Goal: Task Accomplishment & Management: Complete application form

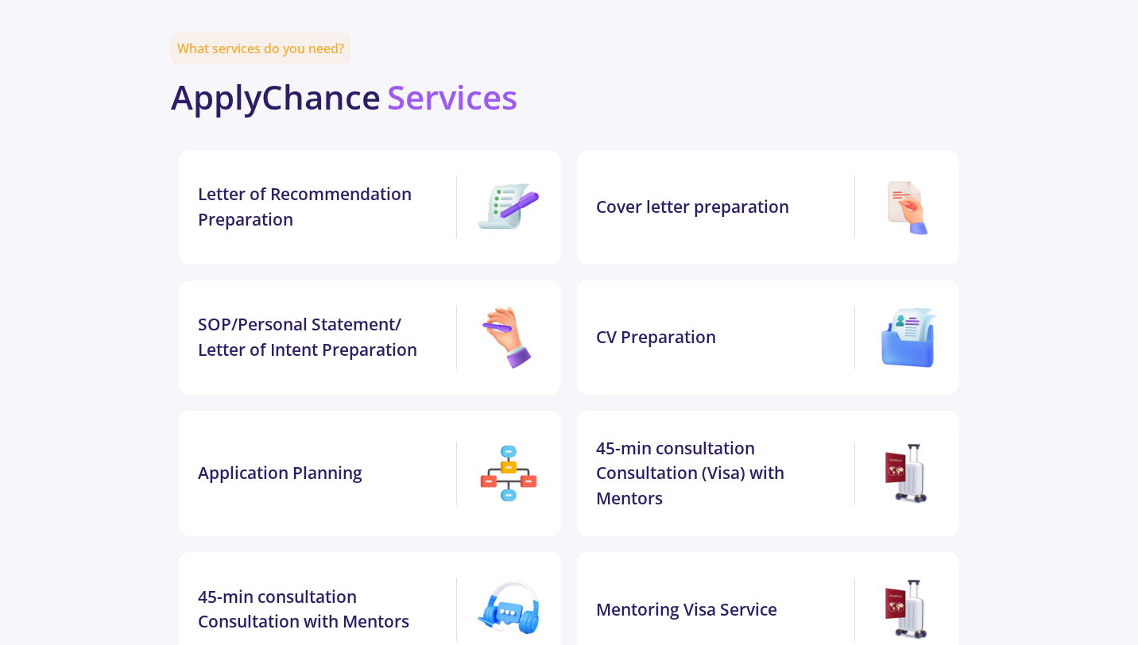
scroll to position [3305, 0]
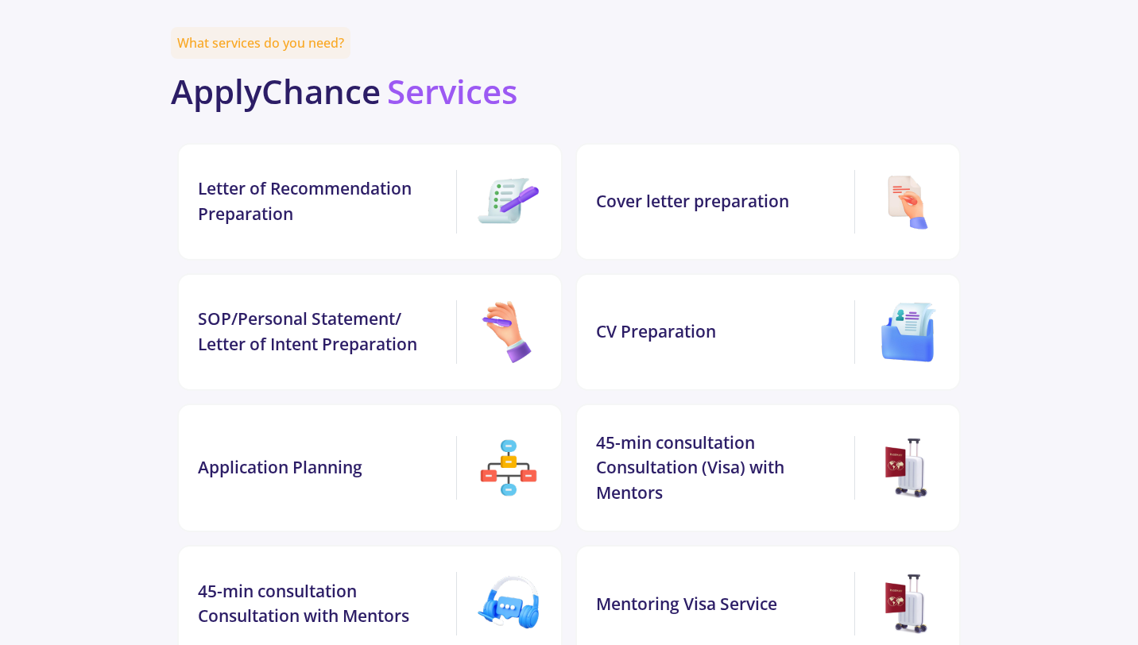
click at [960, 273] on div "CV Preparation" at bounding box center [767, 332] width 385 height 118
click at [897, 300] on img at bounding box center [908, 332] width 64 height 64
drag, startPoint x: 1143, startPoint y: 252, endPoint x: 1119, endPoint y: 356, distance: 107.0
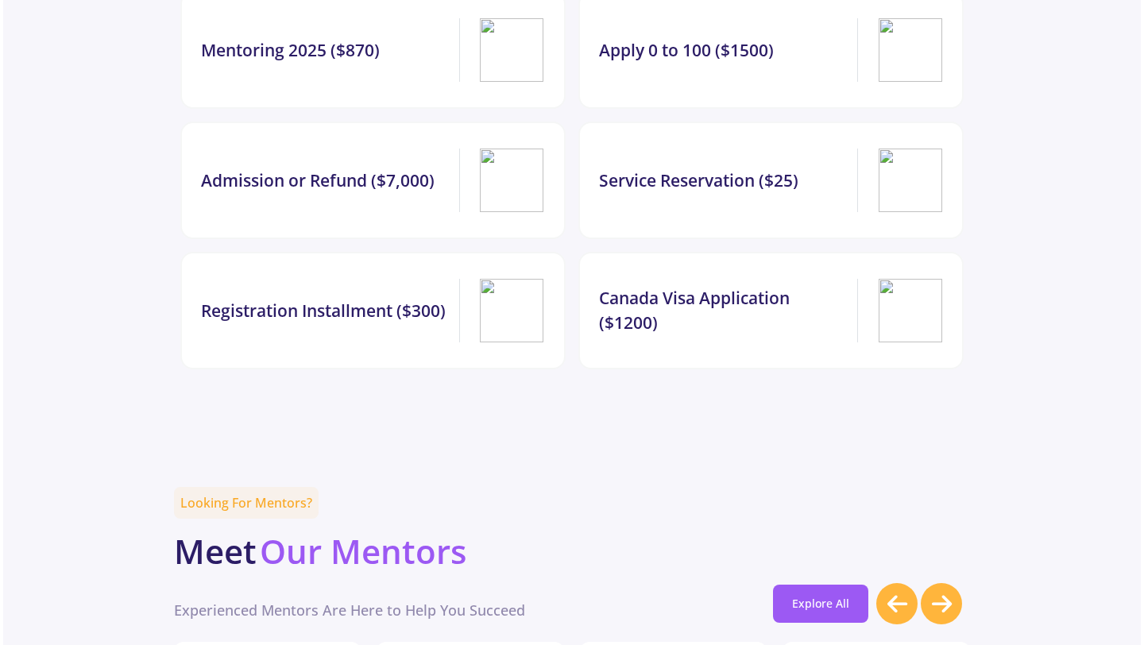
scroll to position [0, 0]
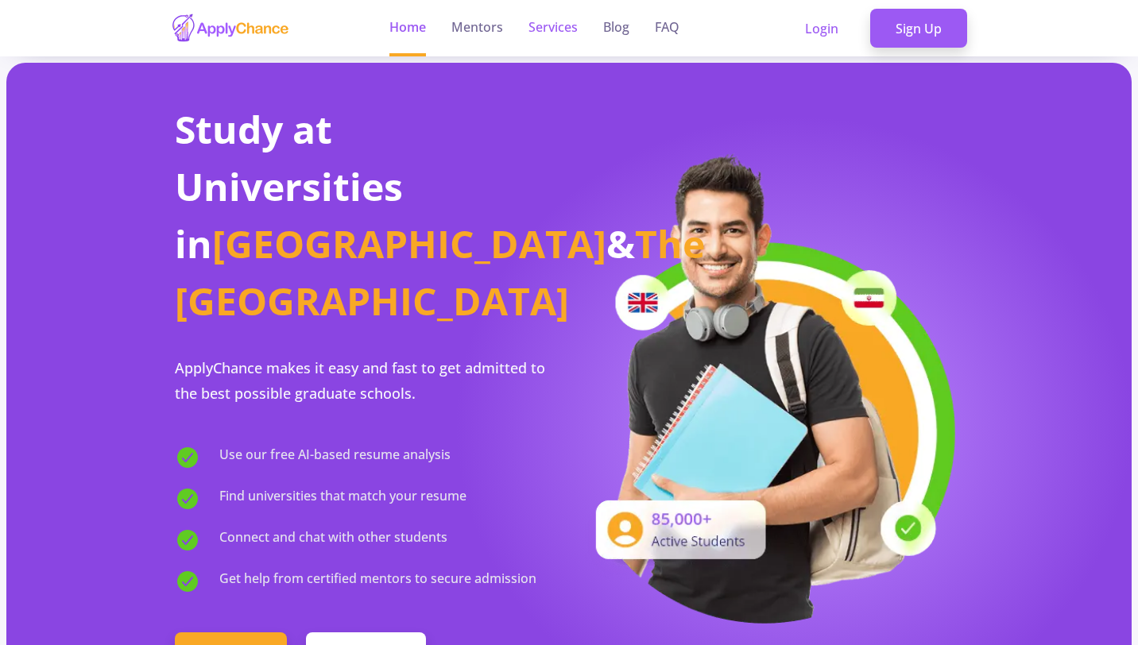
click at [570, 39] on link "Services" at bounding box center [552, 28] width 49 height 56
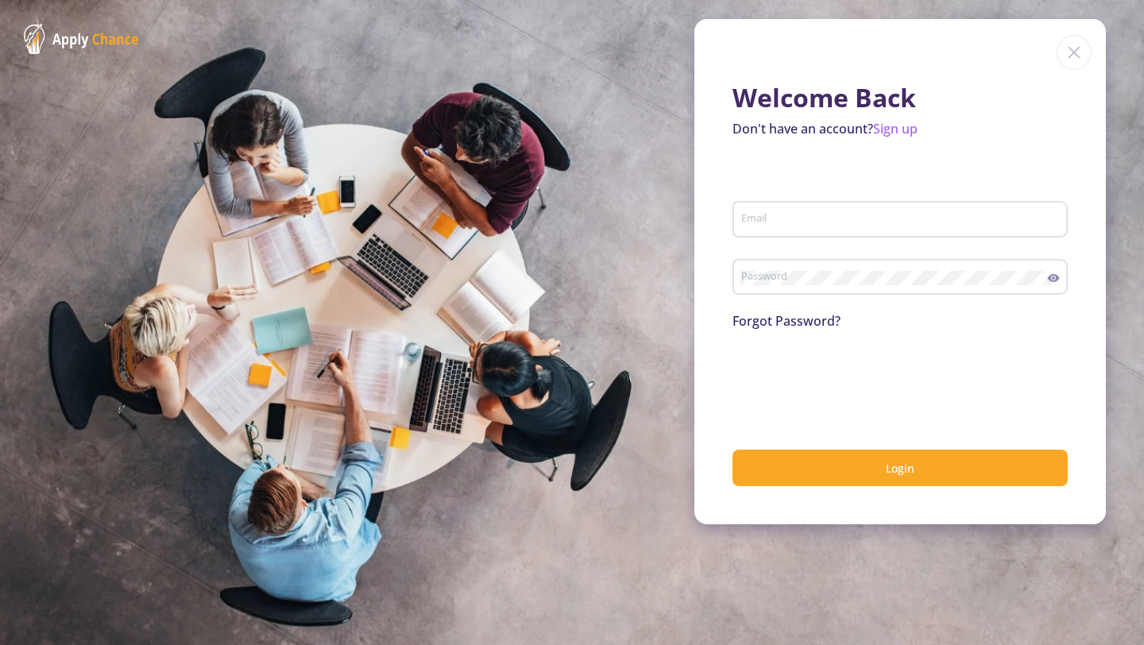
click at [1073, 54] on img at bounding box center [1074, 52] width 35 height 35
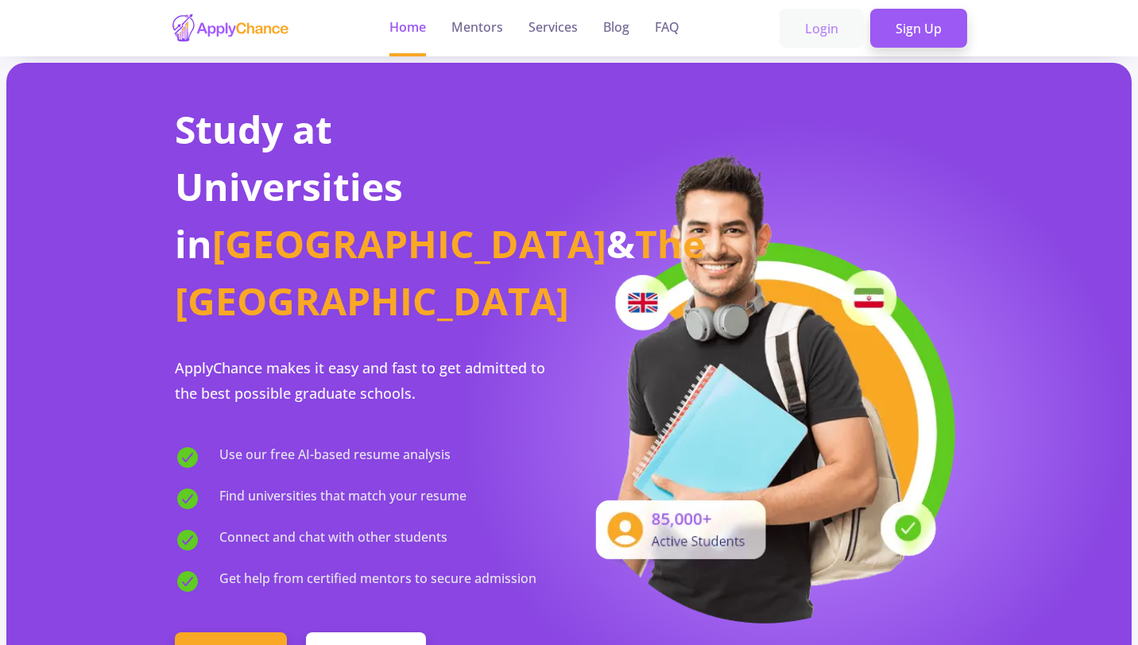
click at [815, 26] on link "Login" at bounding box center [821, 29] width 84 height 40
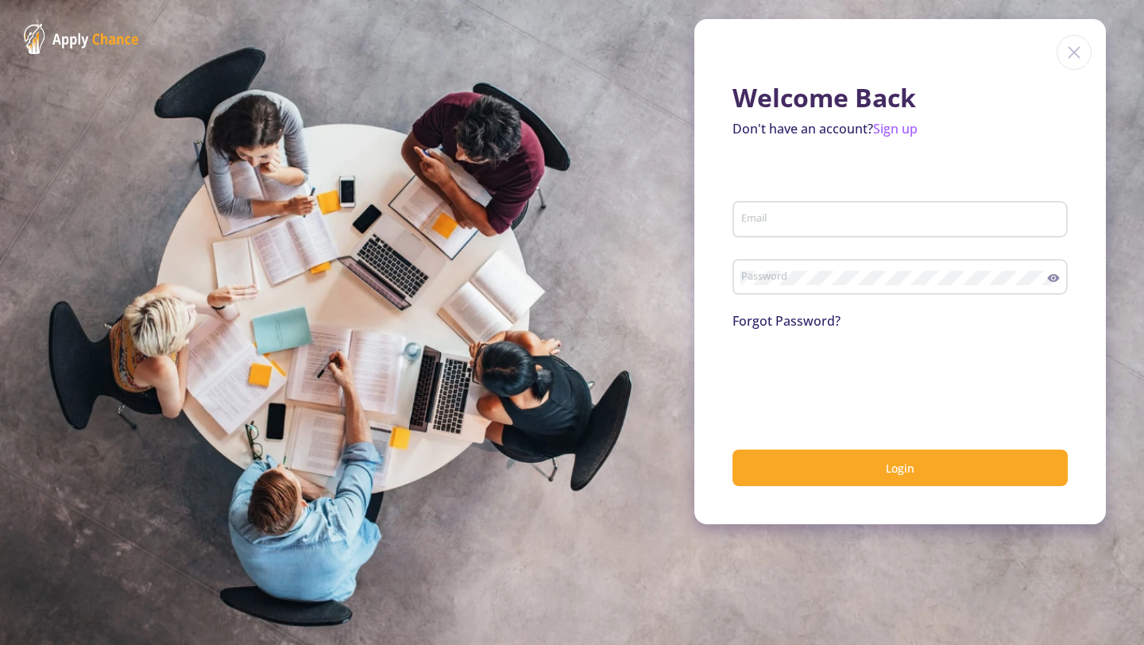
click at [1075, 51] on img at bounding box center [1074, 52] width 35 height 35
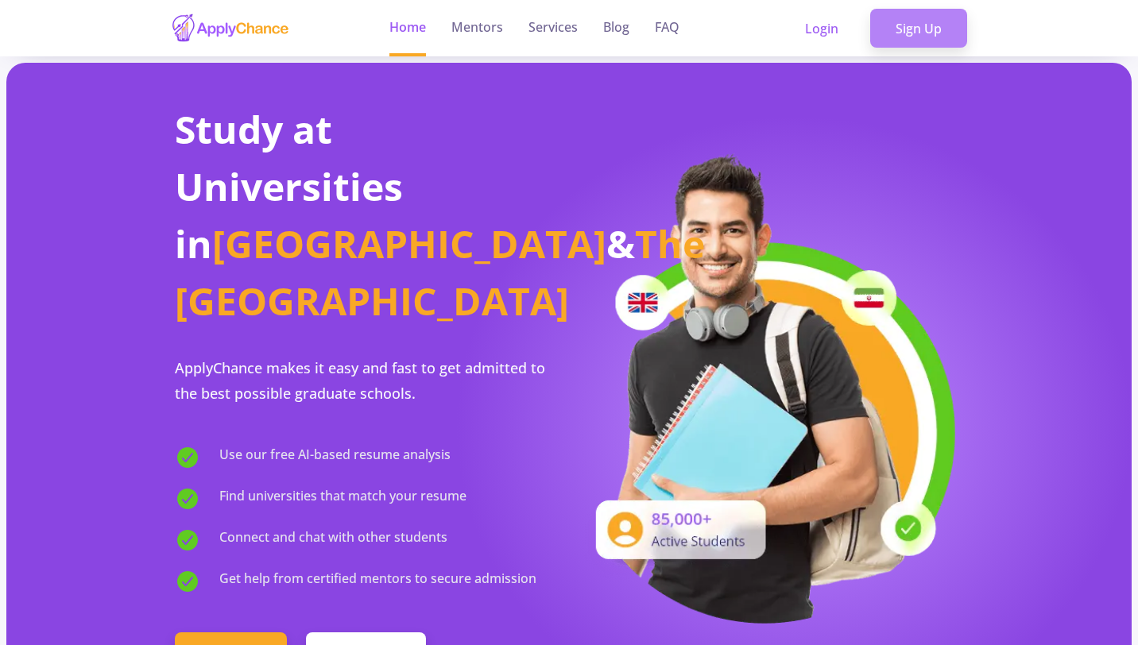
click at [918, 34] on link "Sign Up" at bounding box center [918, 29] width 97 height 40
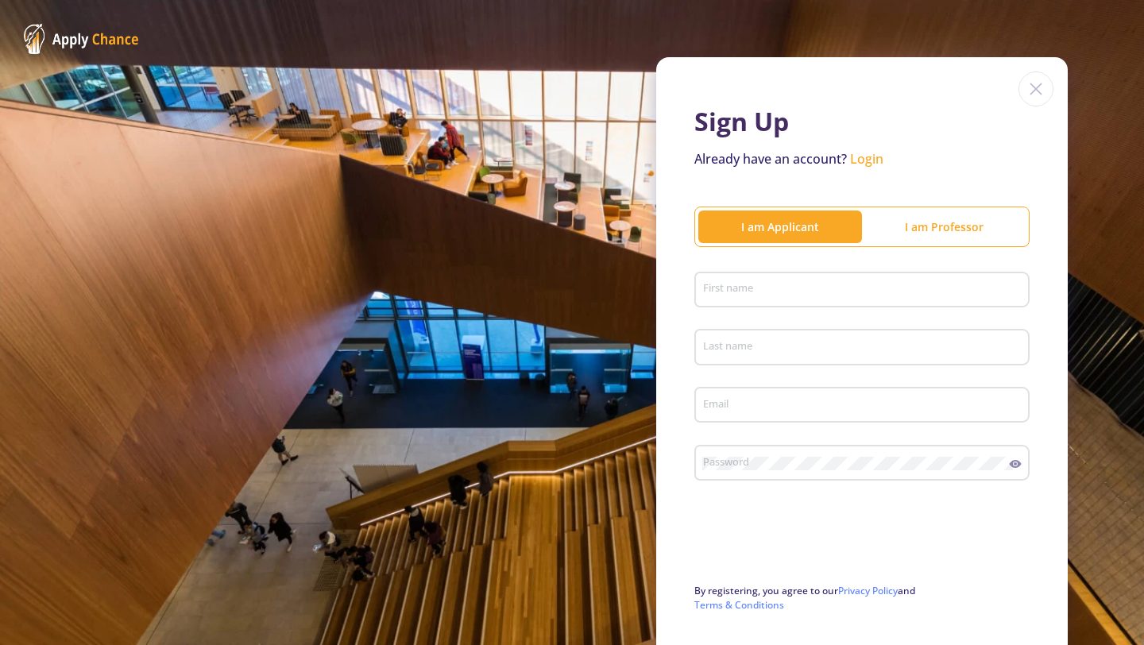
drag, startPoint x: 1143, startPoint y: 155, endPoint x: 1139, endPoint y: 235, distance: 80.4
click at [1139, 235] on section "Sign Up Already have an account? Login I am Applicant I am Professor First name…" at bounding box center [572, 322] width 1144 height 645
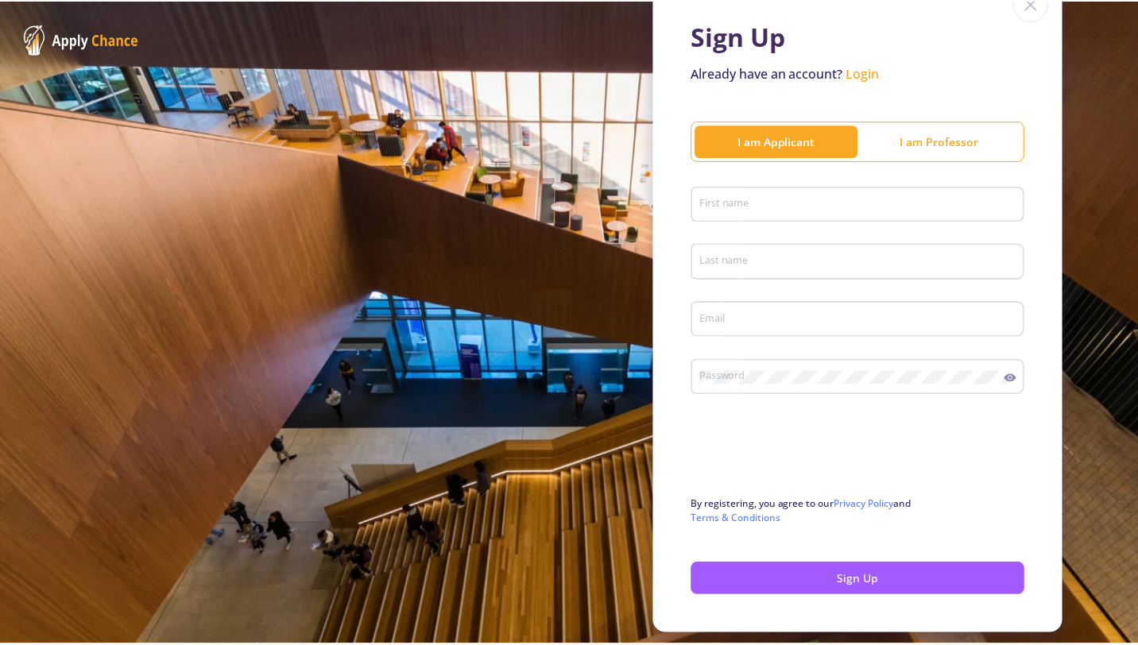
scroll to position [82, 0]
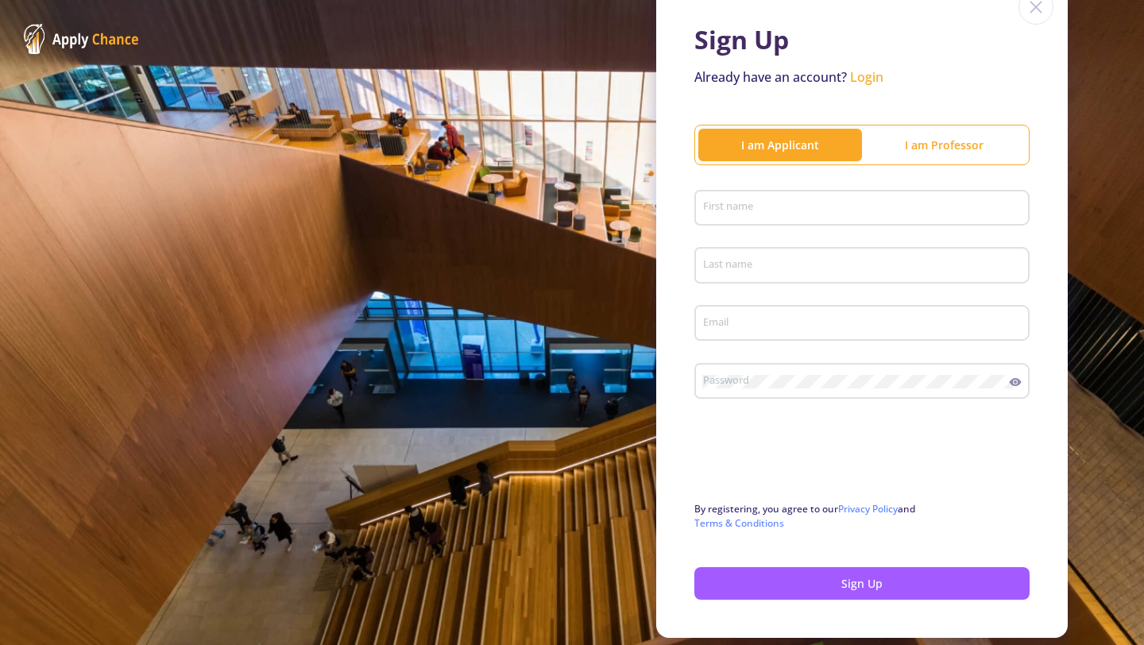
click at [747, 203] on input "First name" at bounding box center [864, 209] width 324 height 14
type input "n"
type input "[PERSON_NAME]"
click at [711, 279] on div "Last name" at bounding box center [862, 262] width 320 height 41
type input "sultani"
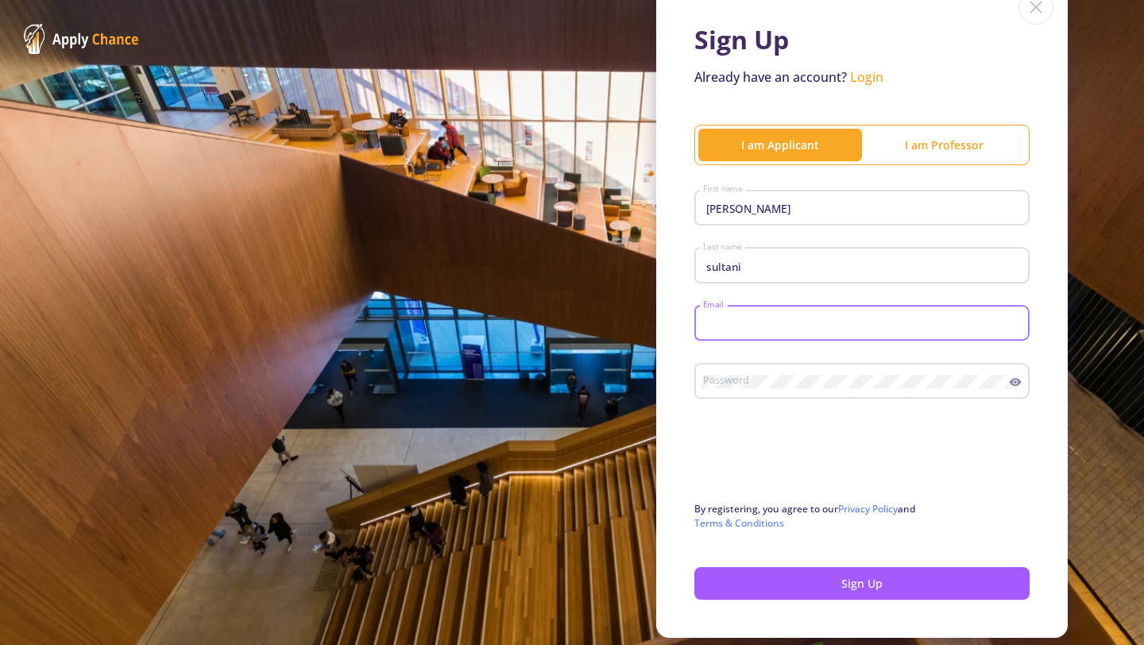
click at [711, 323] on input "Email" at bounding box center [864, 324] width 324 height 14
type input "[EMAIL_ADDRESS][DOMAIN_NAME]"
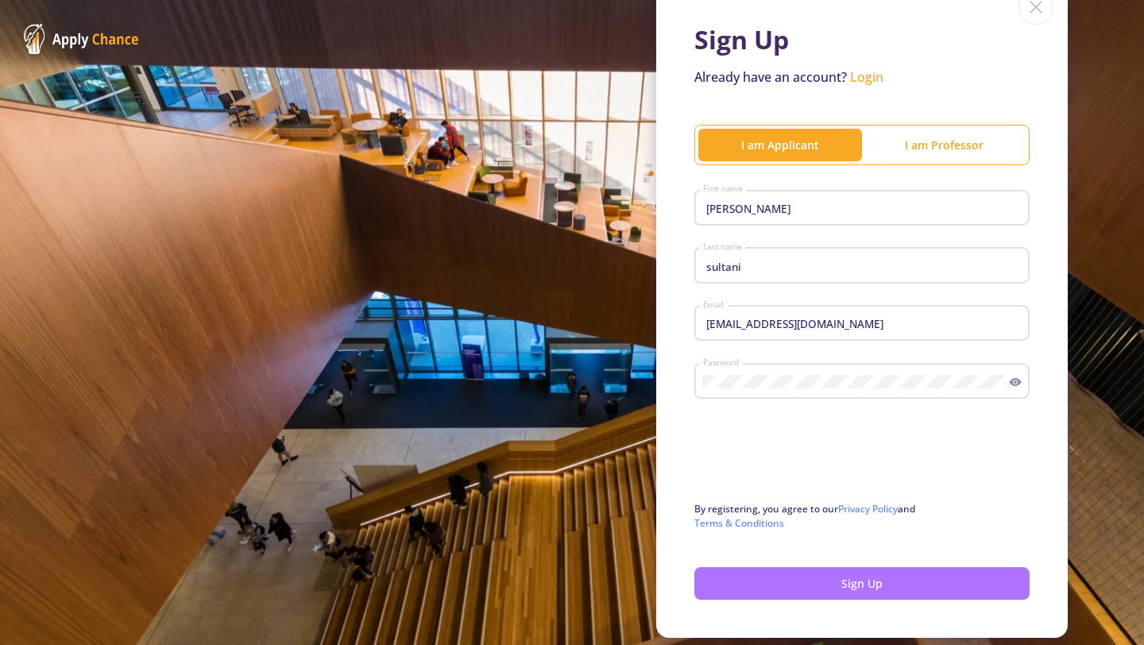
click at [855, 588] on button "Sign Up" at bounding box center [861, 583] width 335 height 33
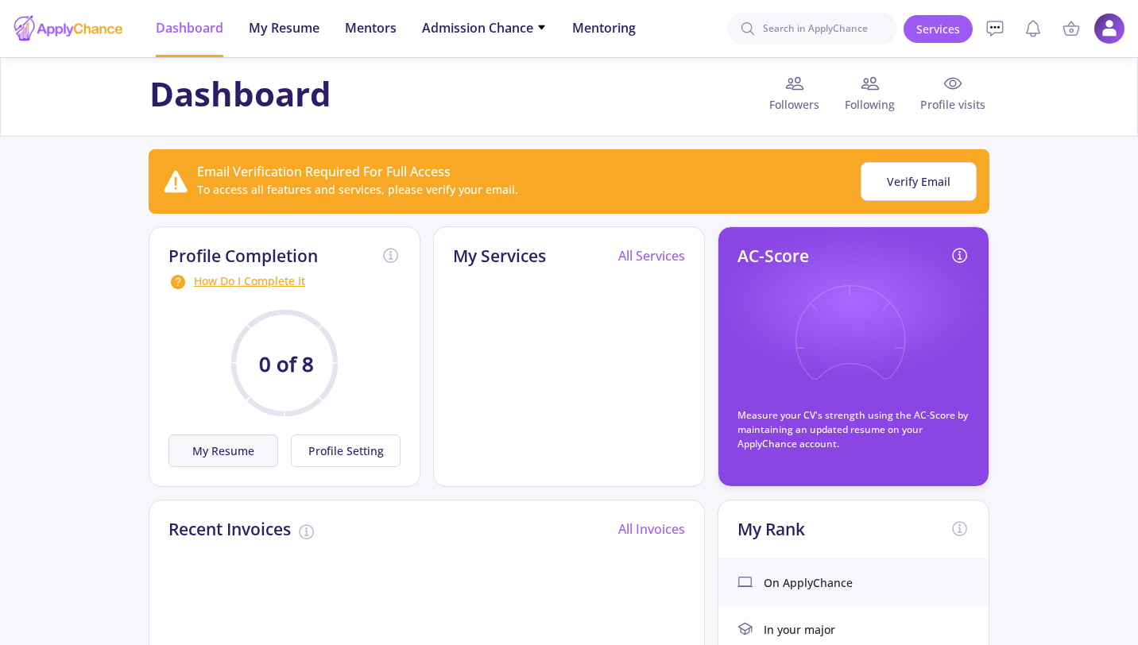
click at [222, 450] on button "My Resume" at bounding box center [223, 451] width 110 height 33
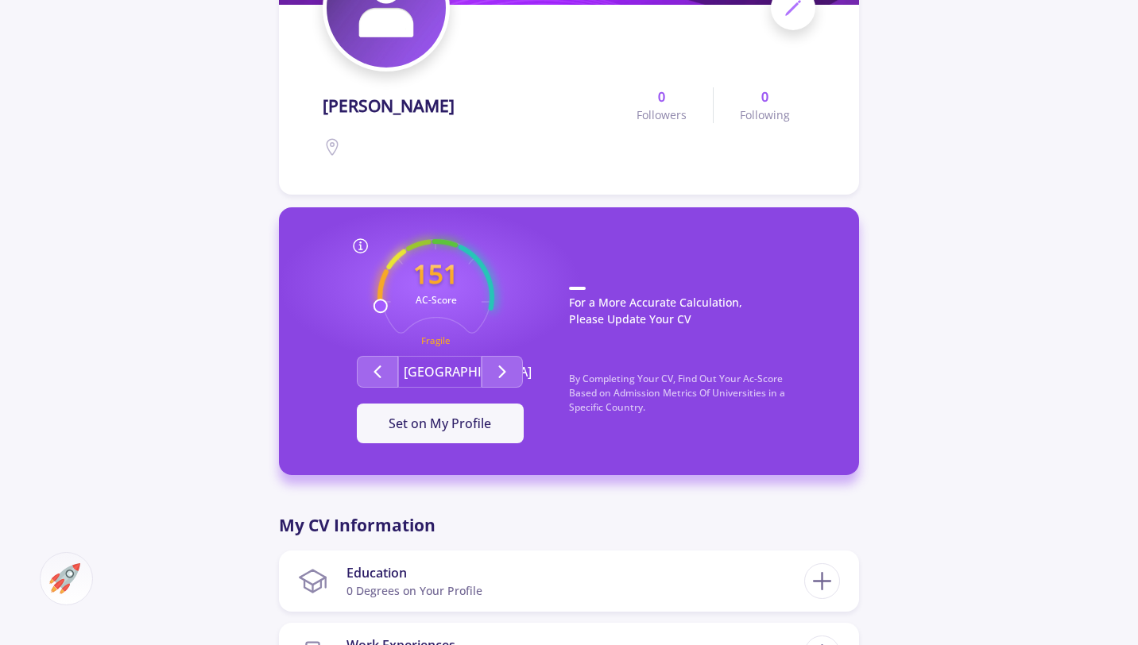
scroll to position [234, 0]
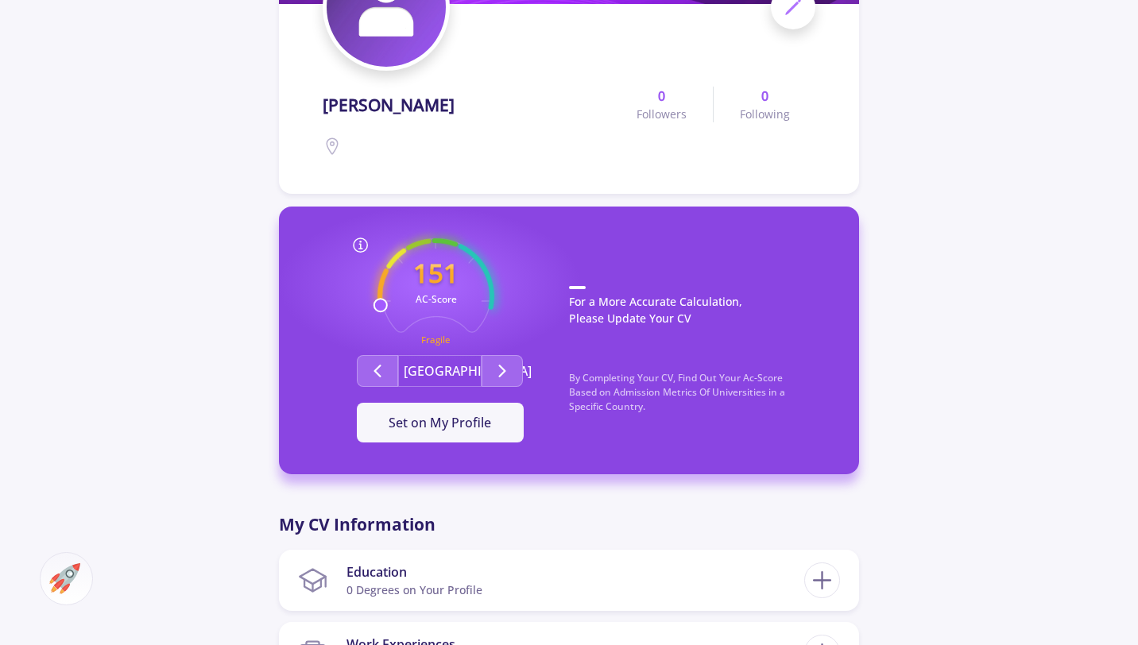
drag, startPoint x: 1143, startPoint y: 196, endPoint x: 1142, endPoint y: 284, distance: 87.4
click at [1138, 285] on html "Dashboard My Resume Services Mentors Admission Chance With Minimum Requirements…" at bounding box center [569, 88] width 1138 height 645
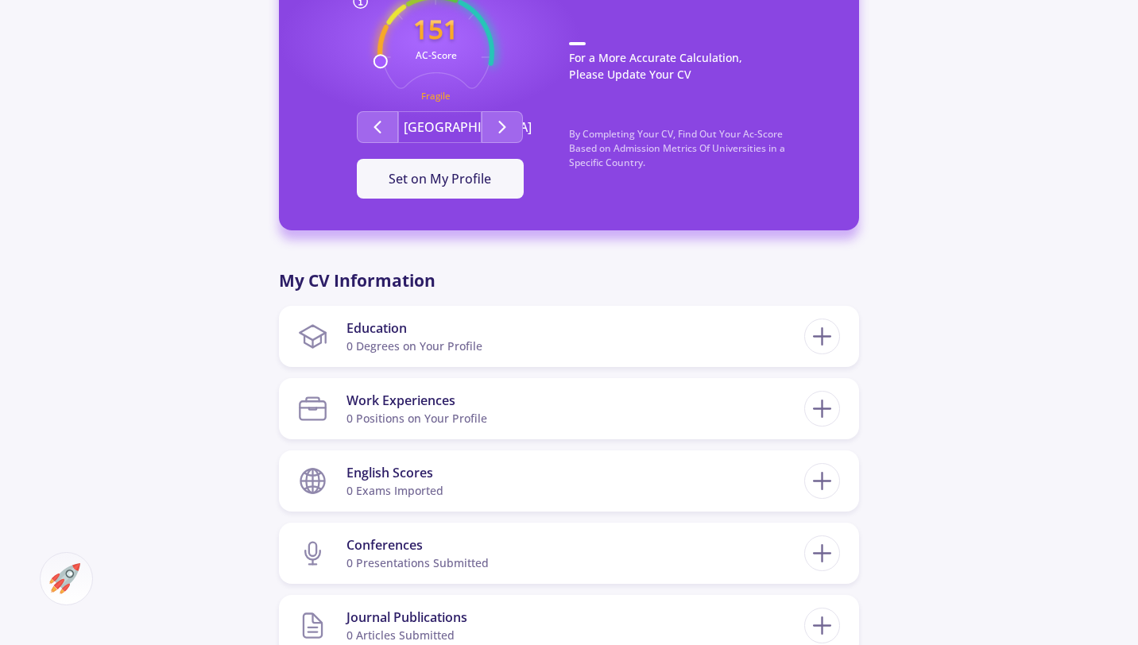
scroll to position [520, 0]
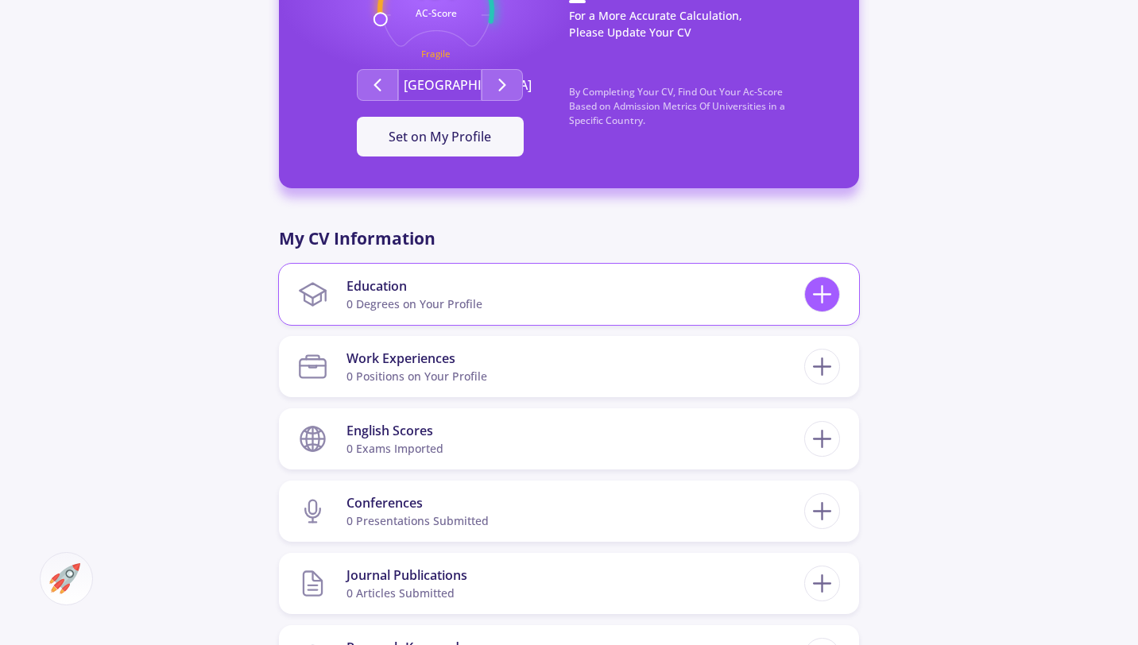
click at [808, 285] on icon at bounding box center [821, 294] width 29 height 29
checkbox input "false"
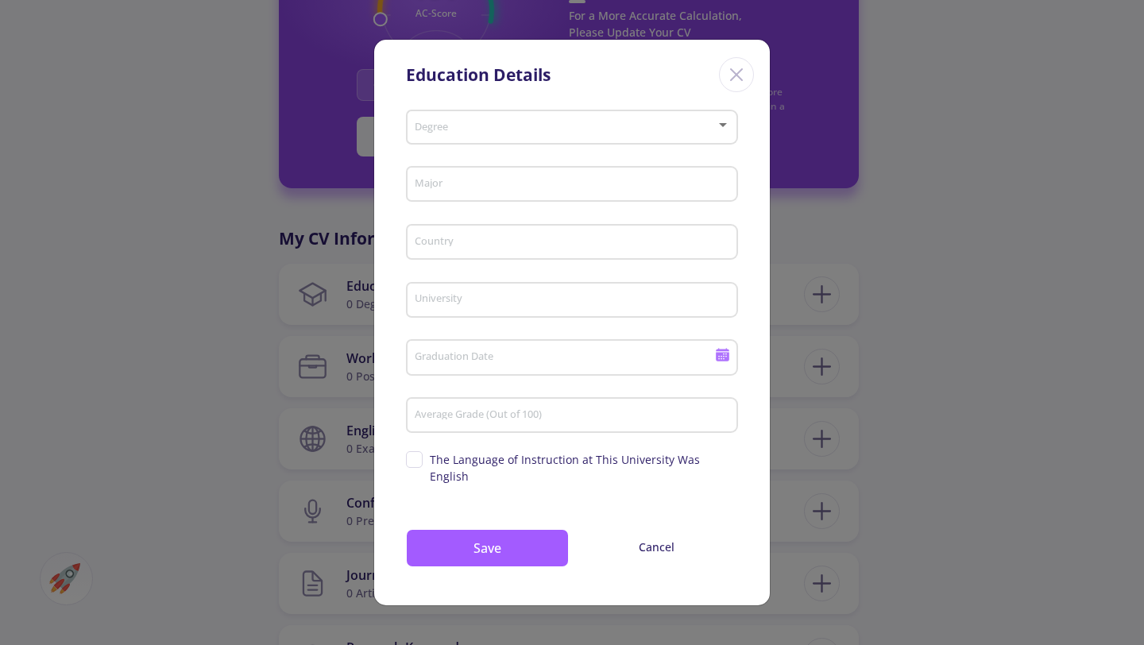
click at [434, 133] on span at bounding box center [567, 127] width 299 height 11
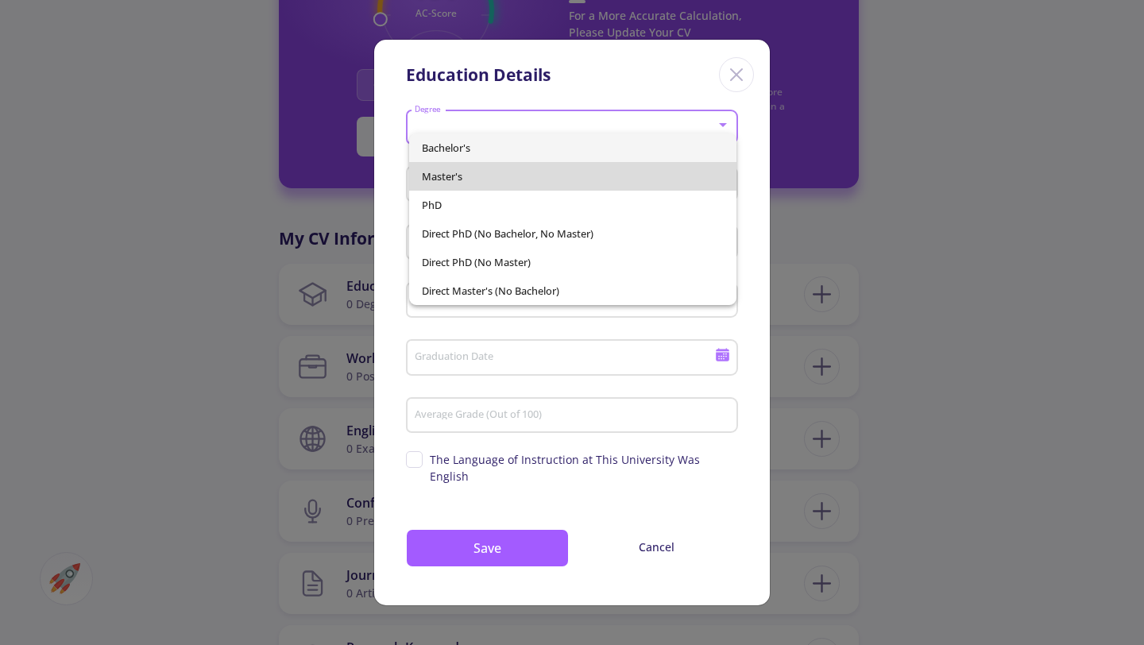
click at [439, 173] on span "Master's" at bounding box center [573, 176] width 303 height 29
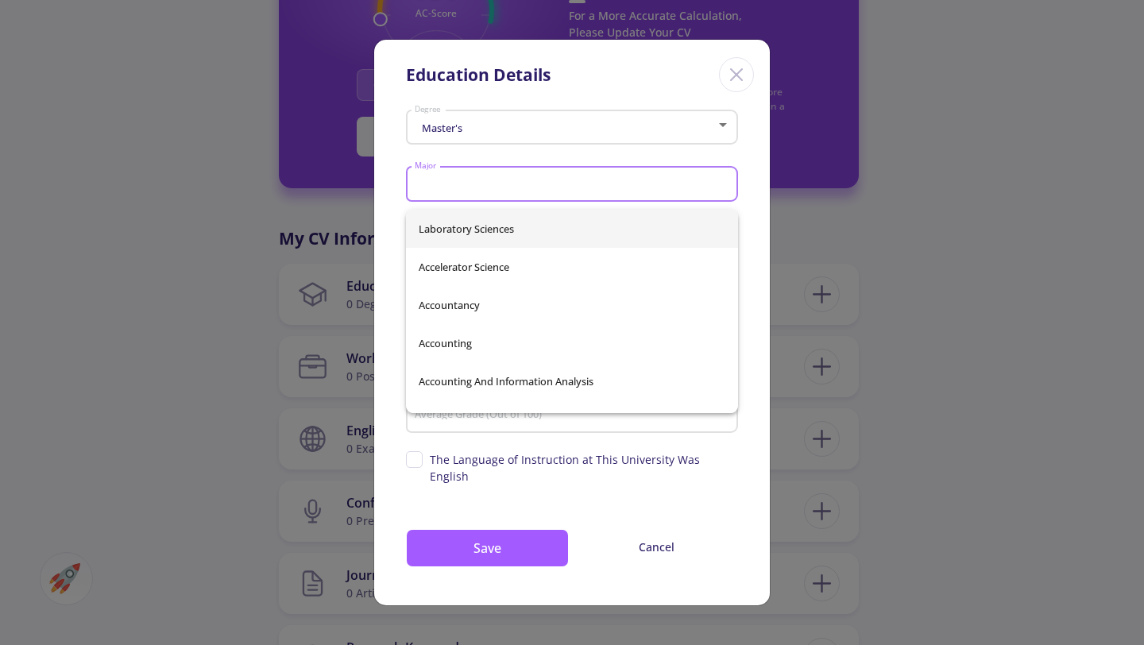
click at [435, 192] on input "Major" at bounding box center [574, 185] width 321 height 14
type input "c"
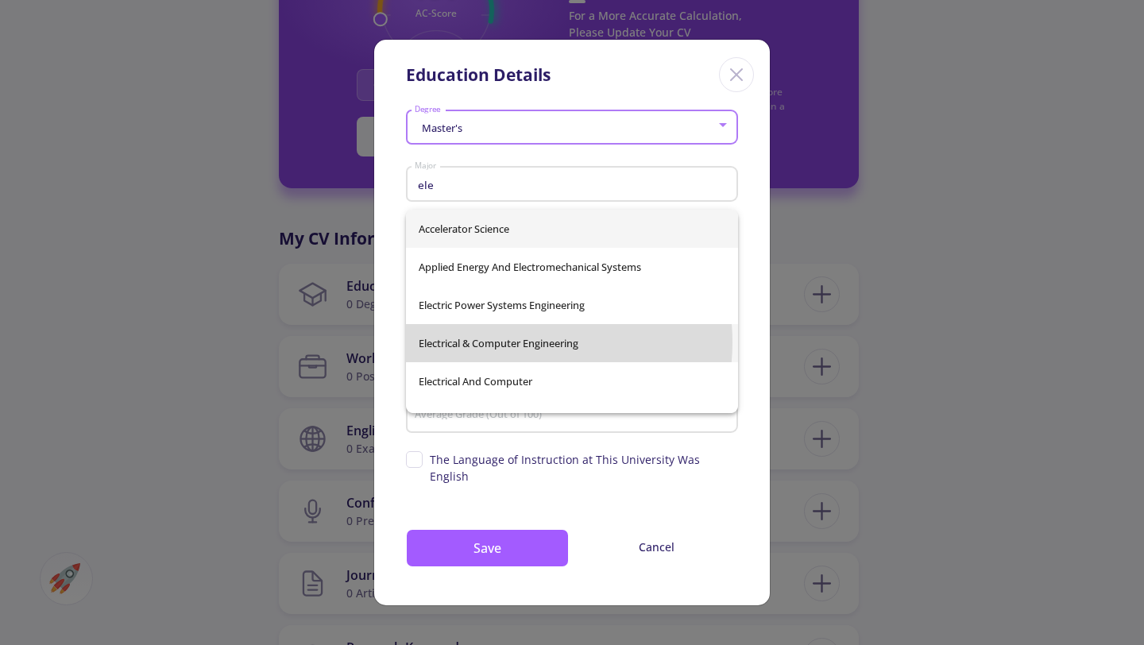
click at [517, 342] on span "Electrical & Computer Engineering" at bounding box center [572, 343] width 307 height 38
type input "Electrical & Computer Engineering"
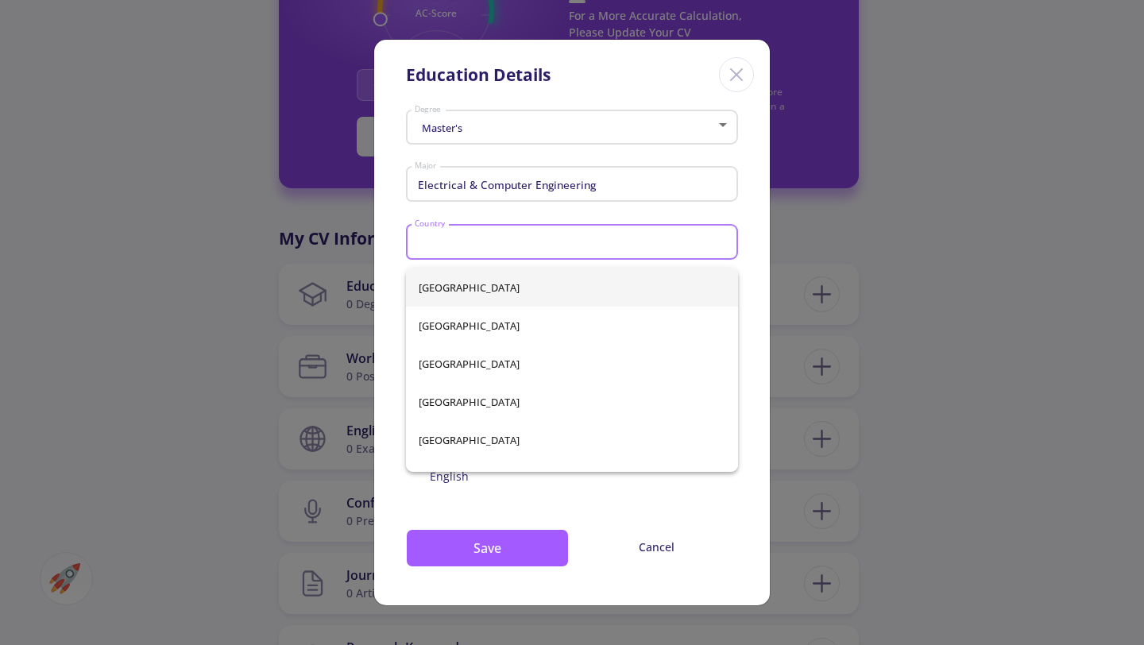
click at [453, 247] on input "Country" at bounding box center [574, 243] width 321 height 14
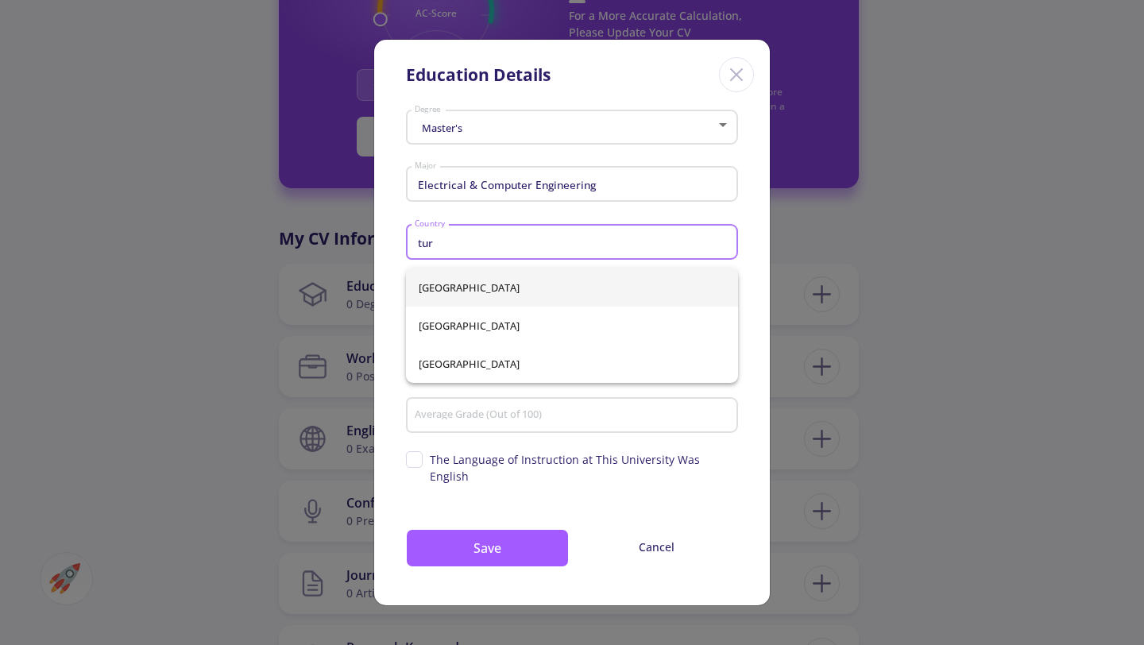
click at [445, 289] on span "[GEOGRAPHIC_DATA]" at bounding box center [572, 288] width 307 height 38
type input "[GEOGRAPHIC_DATA]"
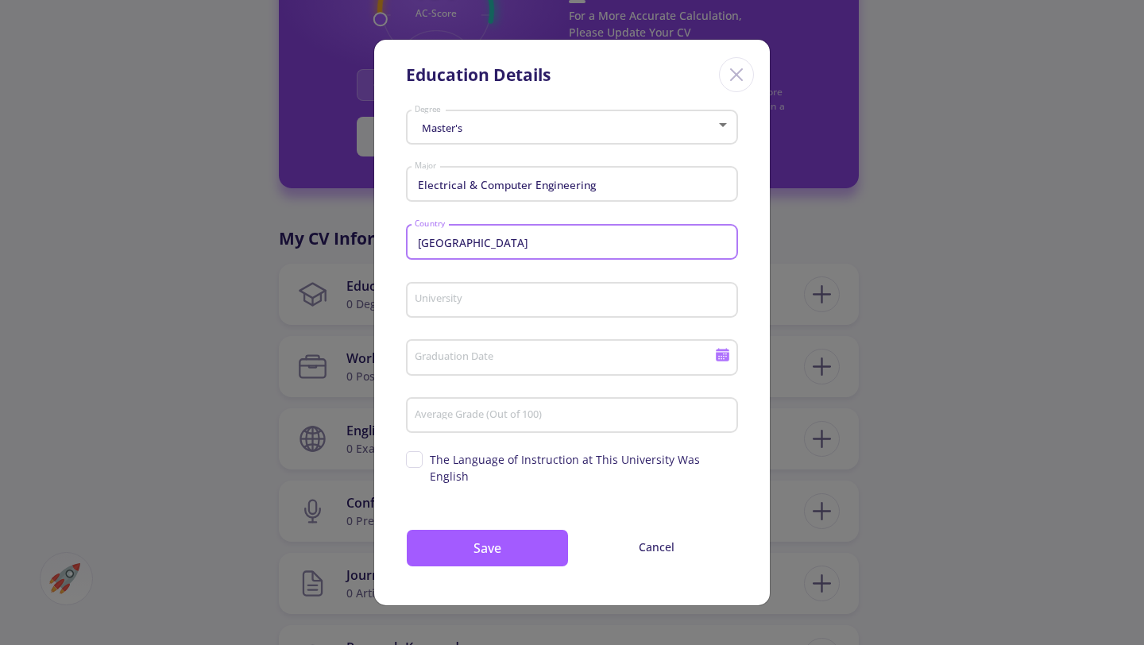
click at [455, 308] on input "University" at bounding box center [574, 301] width 321 height 14
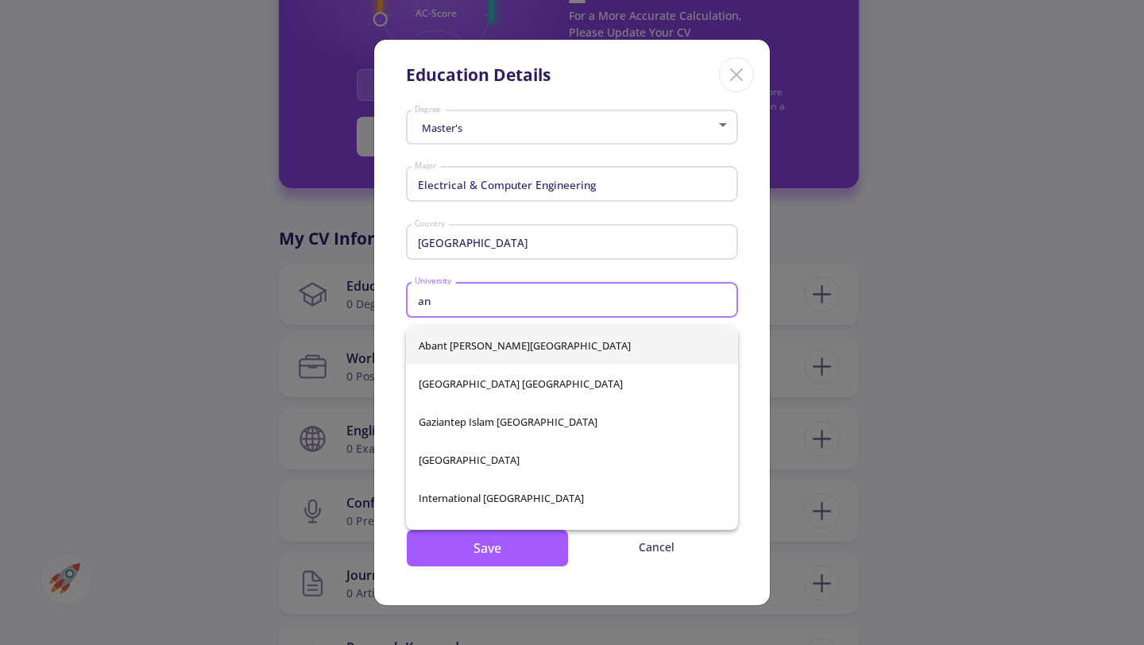
type input "a"
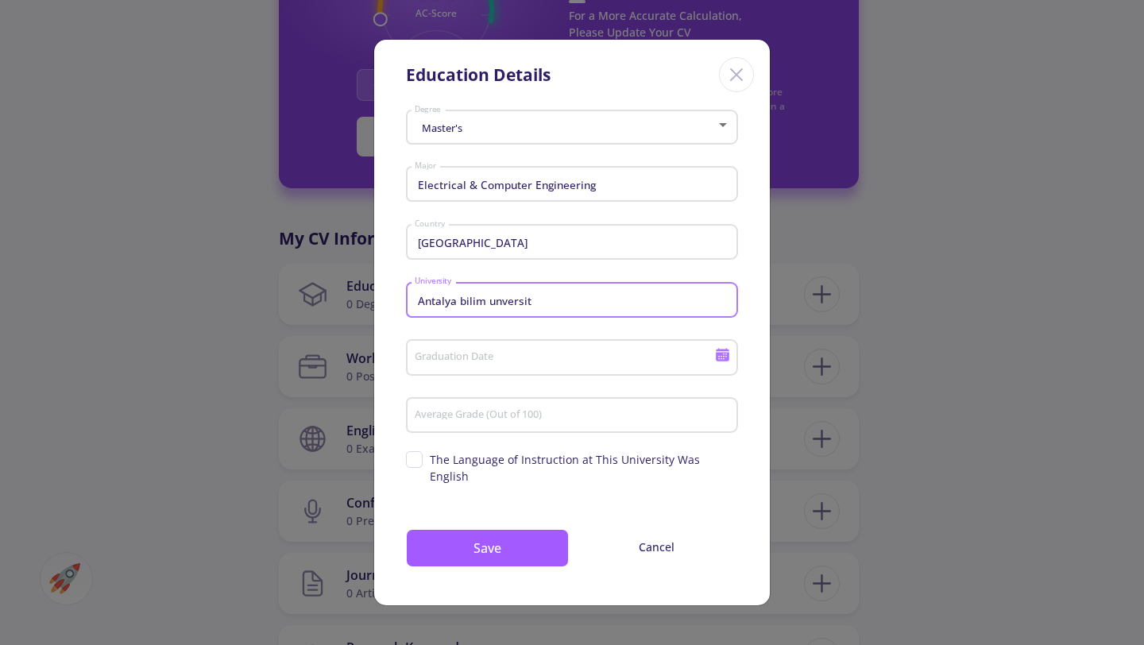
click at [512, 308] on input "Antalya bilim unversit" at bounding box center [574, 301] width 321 height 14
click at [538, 308] on input "Antalya bilim unversit" at bounding box center [574, 301] width 321 height 14
click at [547, 308] on input "Antalya bilim unversite" at bounding box center [574, 301] width 321 height 14
type input "[GEOGRAPHIC_DATA]"
click at [462, 365] on input "Graduation Date" at bounding box center [567, 358] width 306 height 14
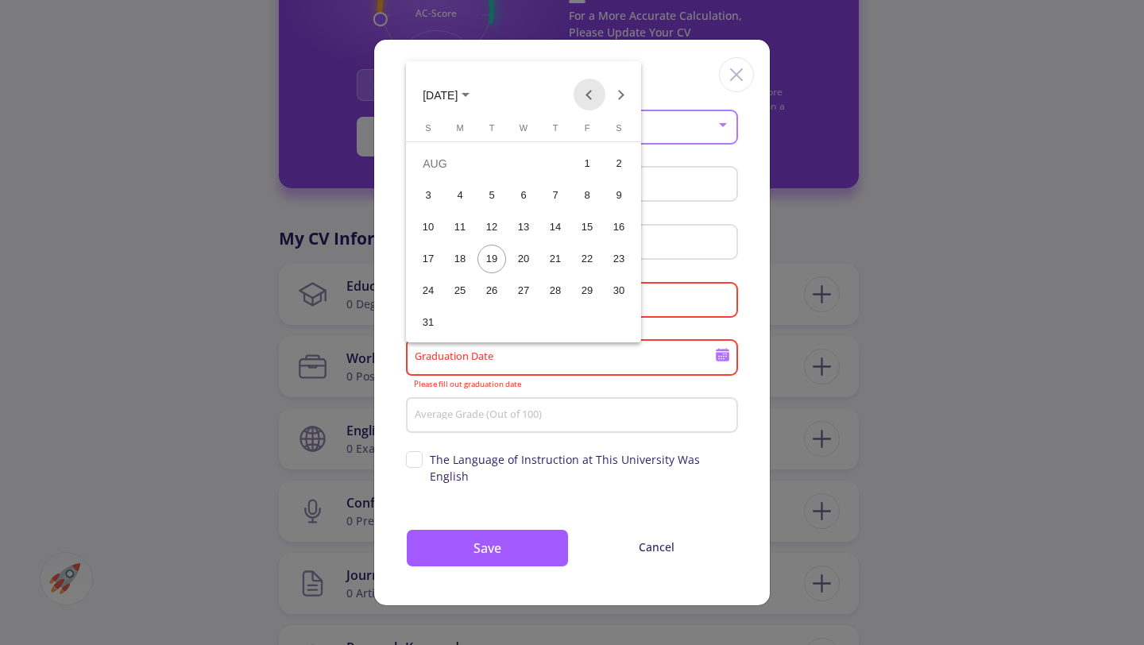
click at [589, 93] on button "Previous month" at bounding box center [590, 95] width 32 height 32
click at [490, 290] on div "22" at bounding box center [492, 290] width 29 height 29
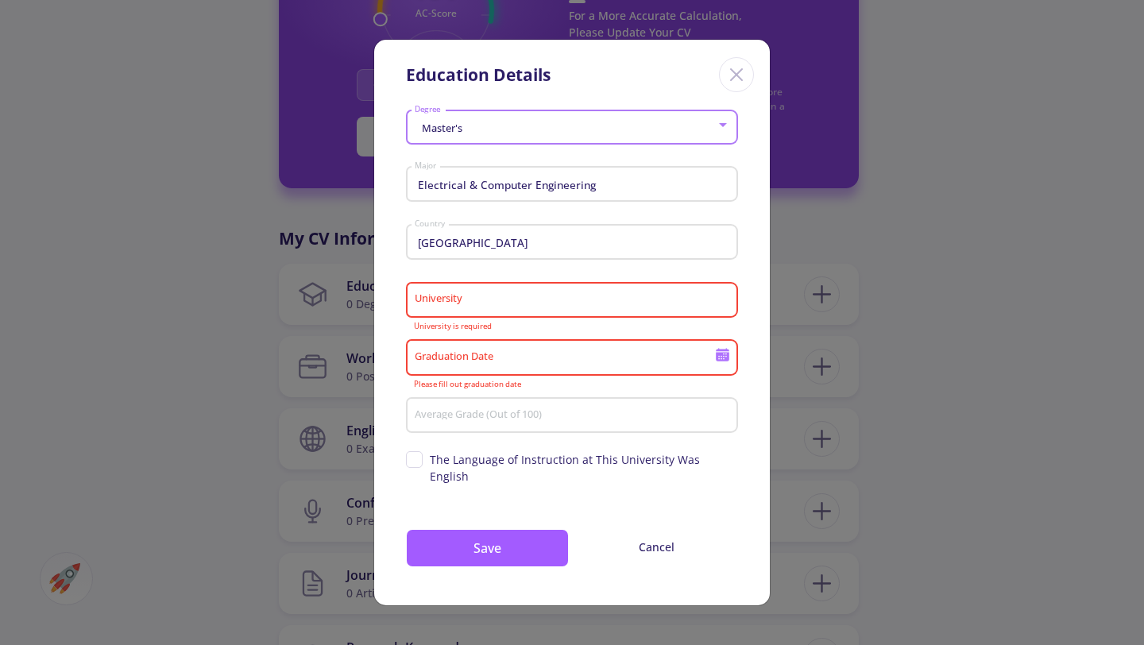
type input "[DATE]"
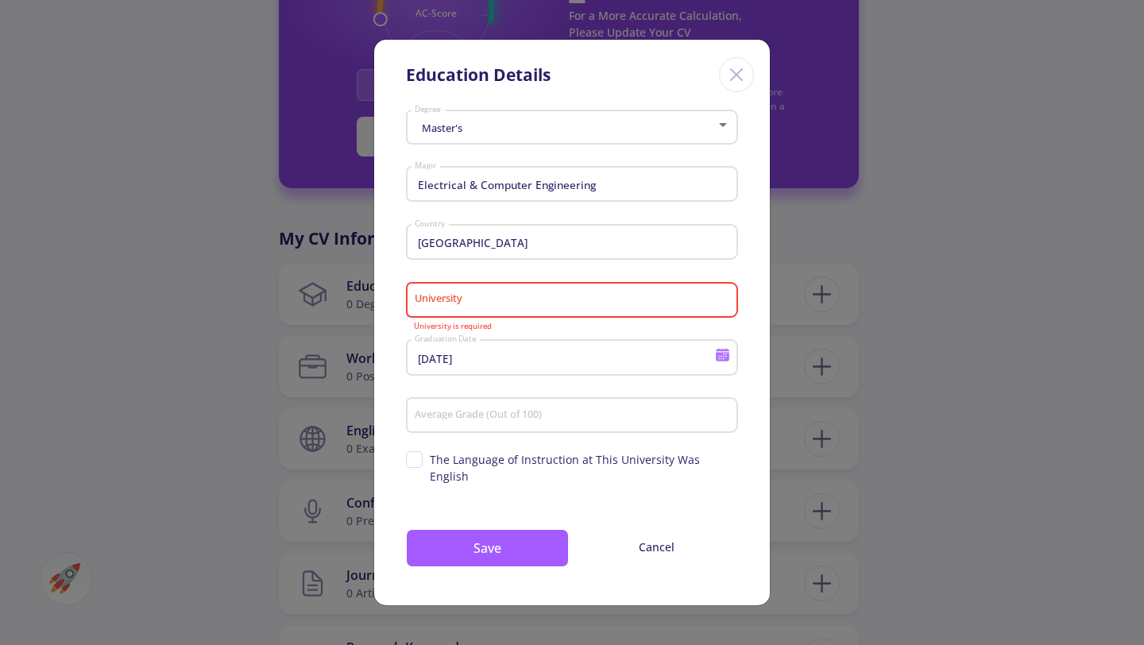
click at [449, 301] on div "University" at bounding box center [572, 296] width 317 height 41
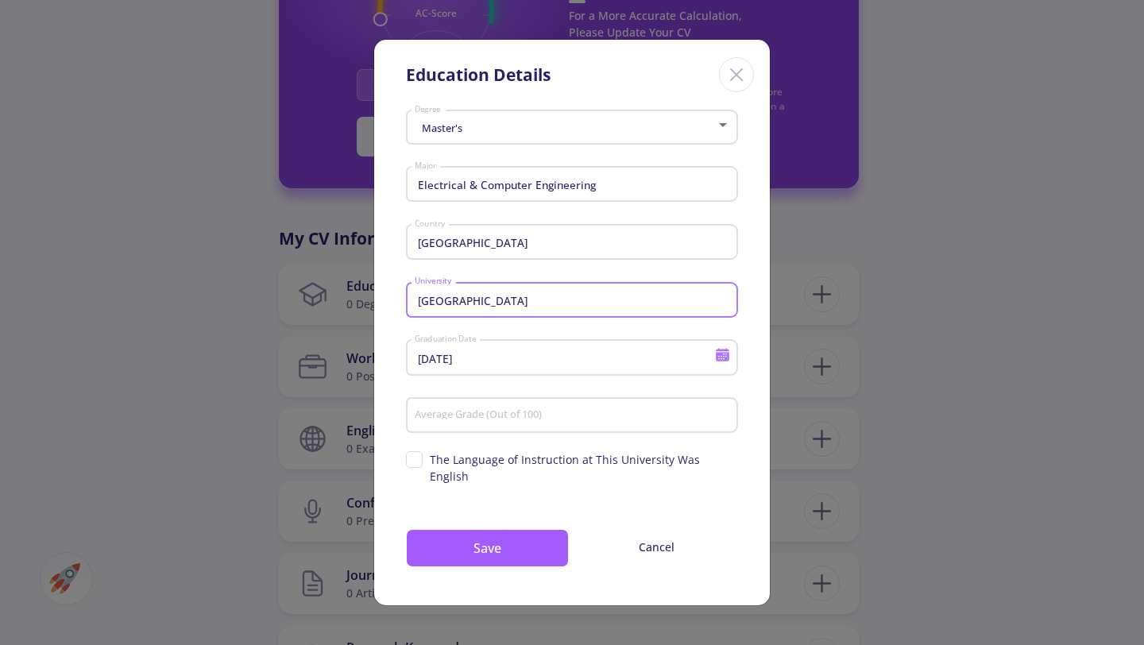
type input "[GEOGRAPHIC_DATA]"
click at [451, 423] on input "Average Grade (Out of 100)" at bounding box center [574, 416] width 321 height 14
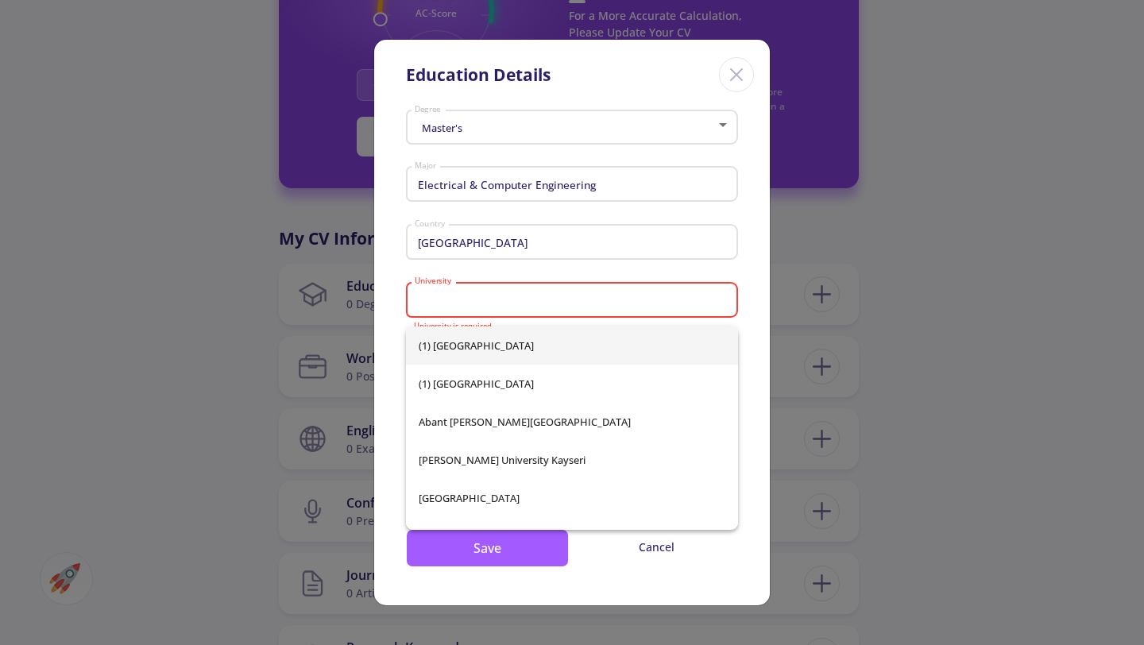
click at [468, 305] on input "University" at bounding box center [574, 301] width 321 height 14
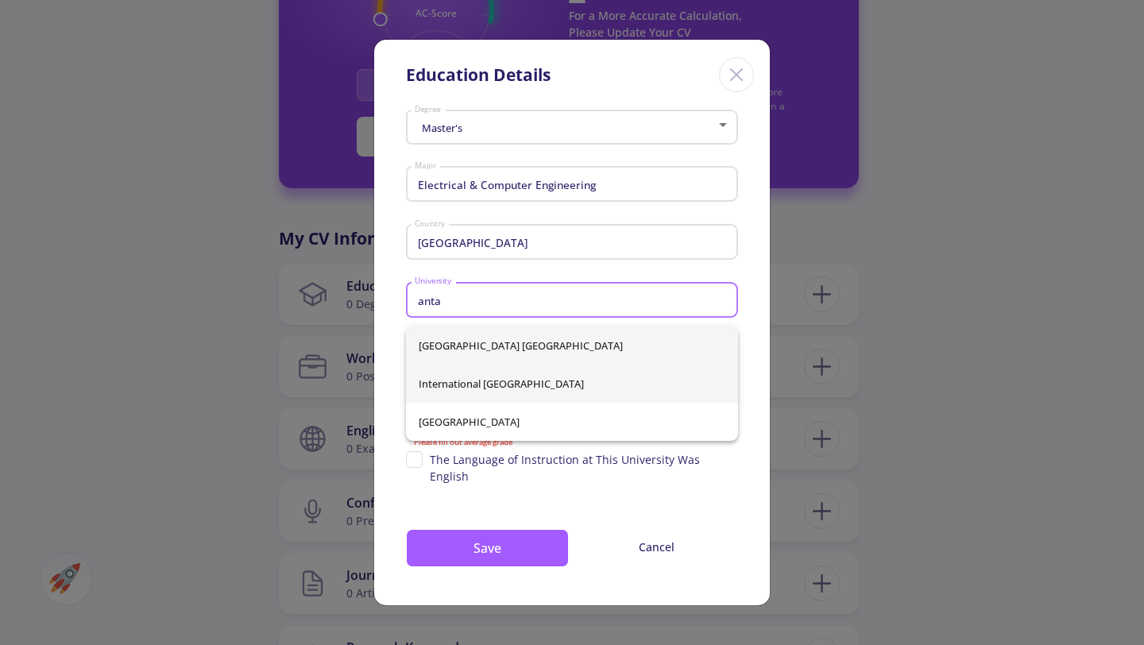
type input "anta"
click at [508, 381] on div "[GEOGRAPHIC_DATA] [GEOGRAPHIC_DATA] International [GEOGRAPHIC_DATA] [GEOGRAPHIC…" at bounding box center [572, 384] width 332 height 114
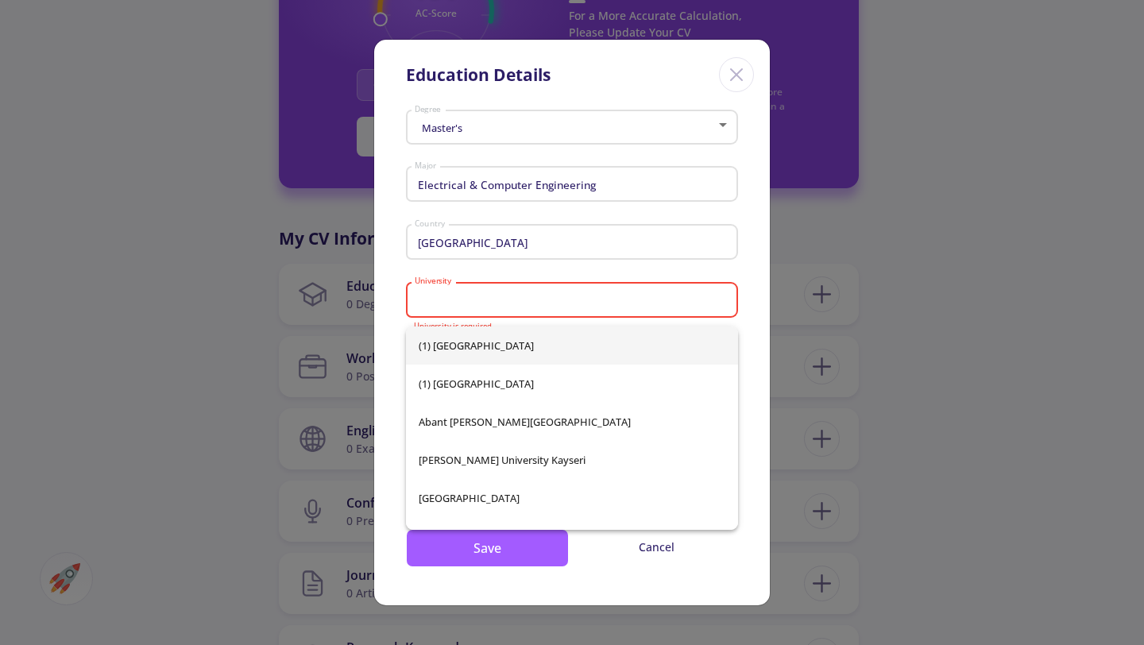
click at [479, 308] on input "University" at bounding box center [574, 301] width 321 height 14
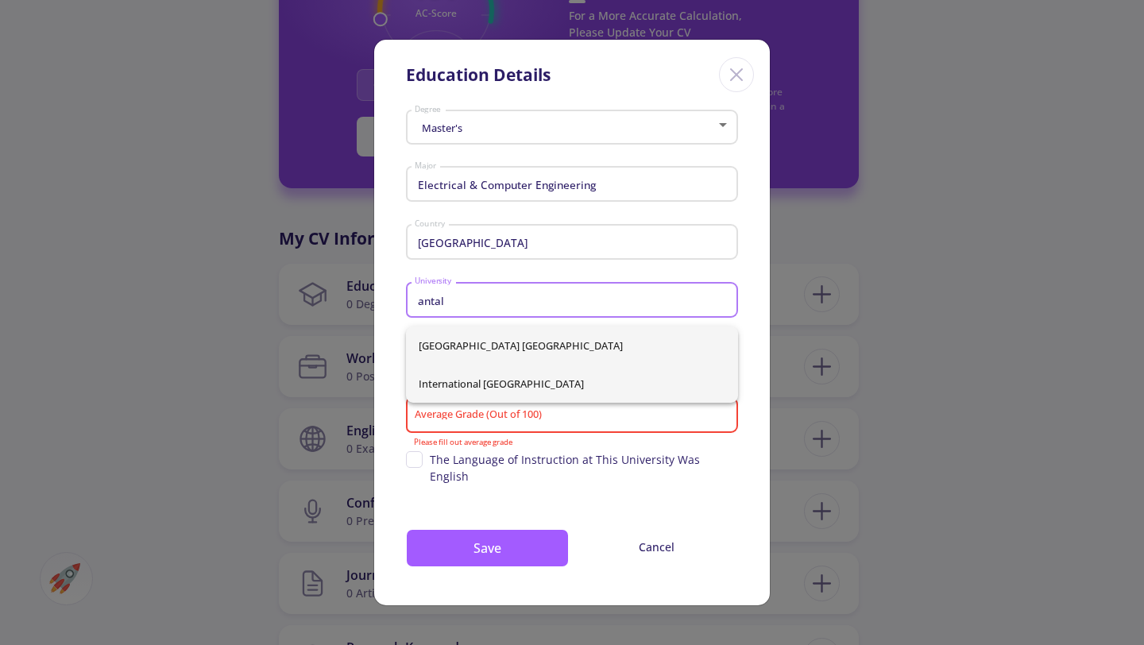
type input "antal"
click at [465, 381] on div "[GEOGRAPHIC_DATA] [GEOGRAPHIC_DATA]" at bounding box center [572, 365] width 332 height 76
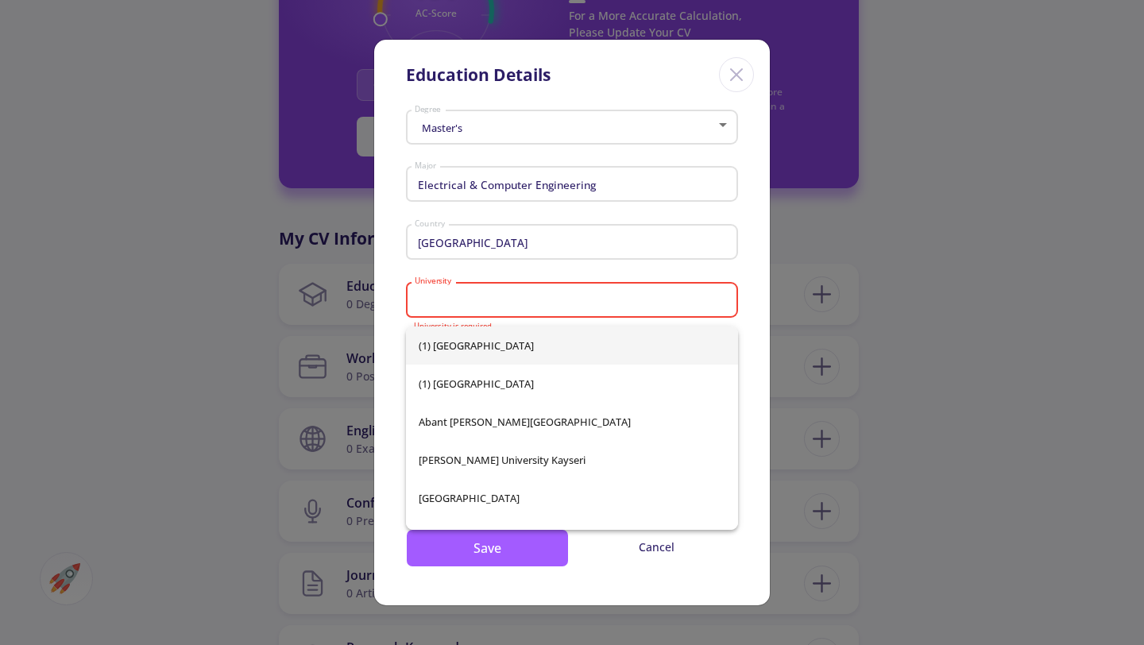
click at [491, 304] on input "University" at bounding box center [574, 301] width 321 height 14
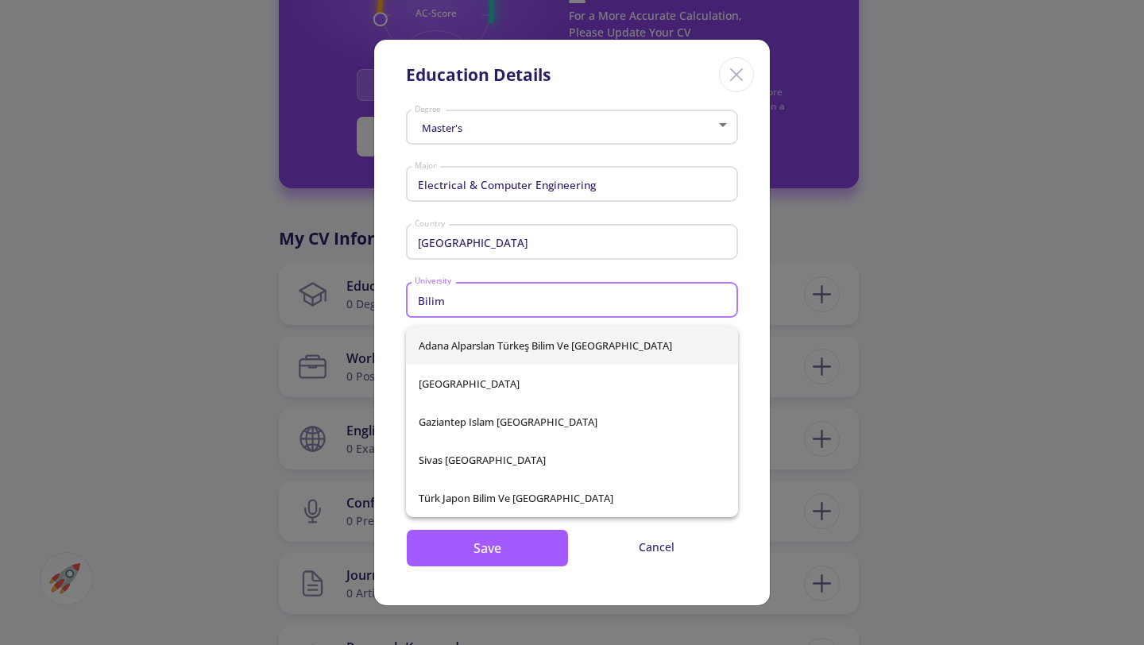
click at [416, 307] on input "Bilim" at bounding box center [574, 301] width 321 height 14
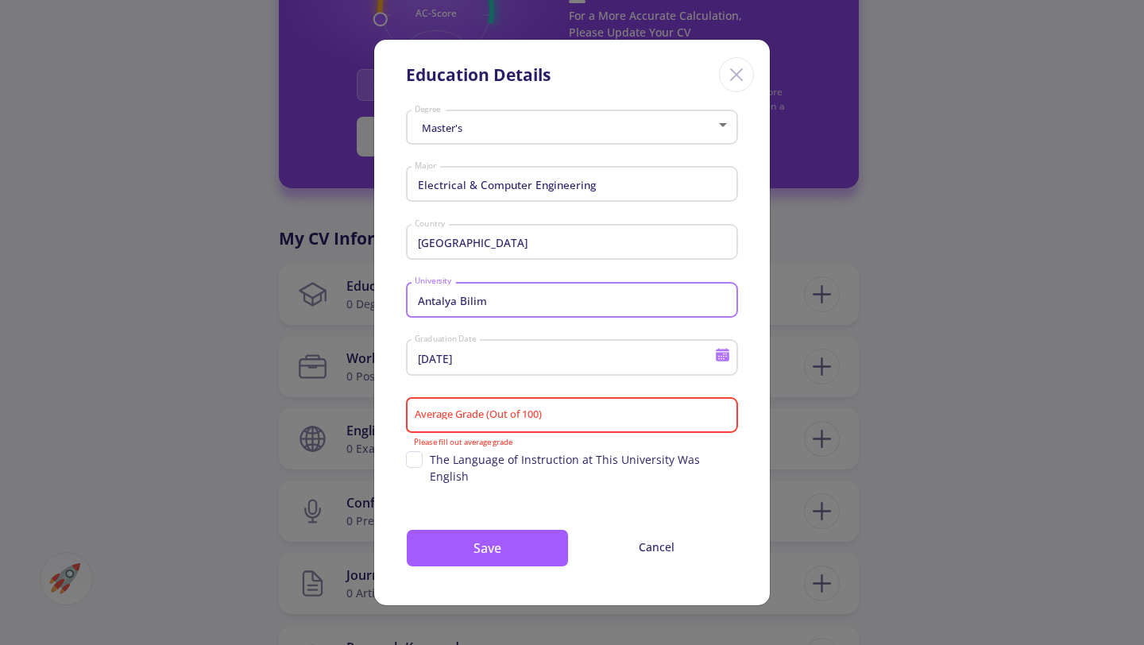
click at [516, 307] on input "Antalya Bilim" at bounding box center [574, 301] width 321 height 14
type input "[GEOGRAPHIC_DATA]"
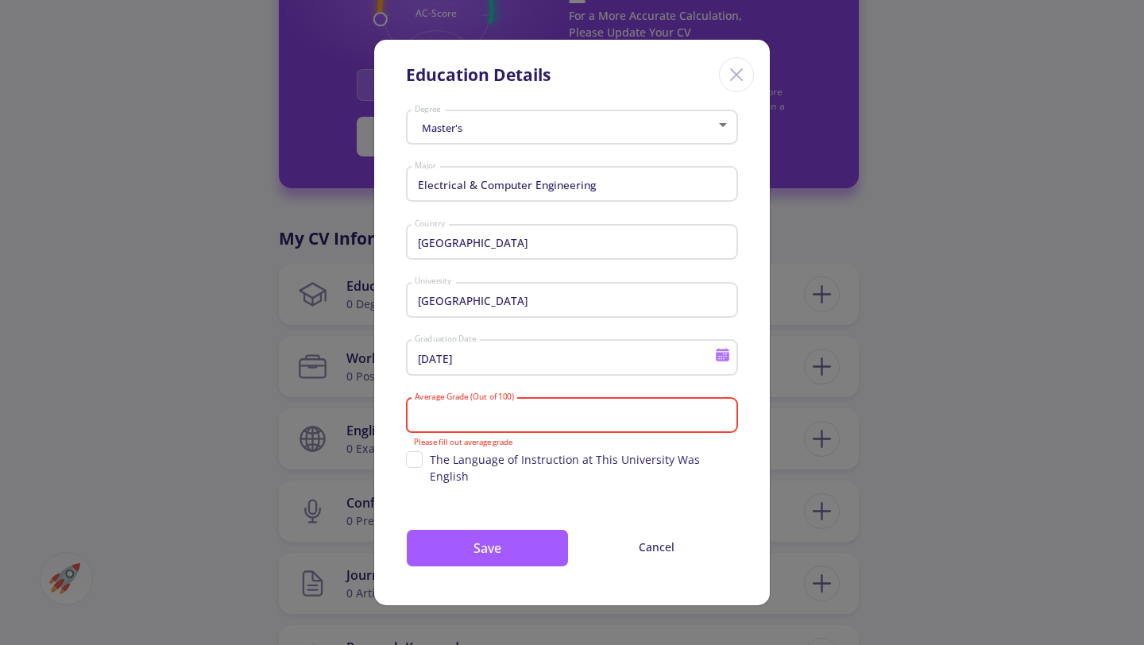
click at [470, 423] on input "Average Grade (Out of 100)" at bounding box center [574, 416] width 321 height 14
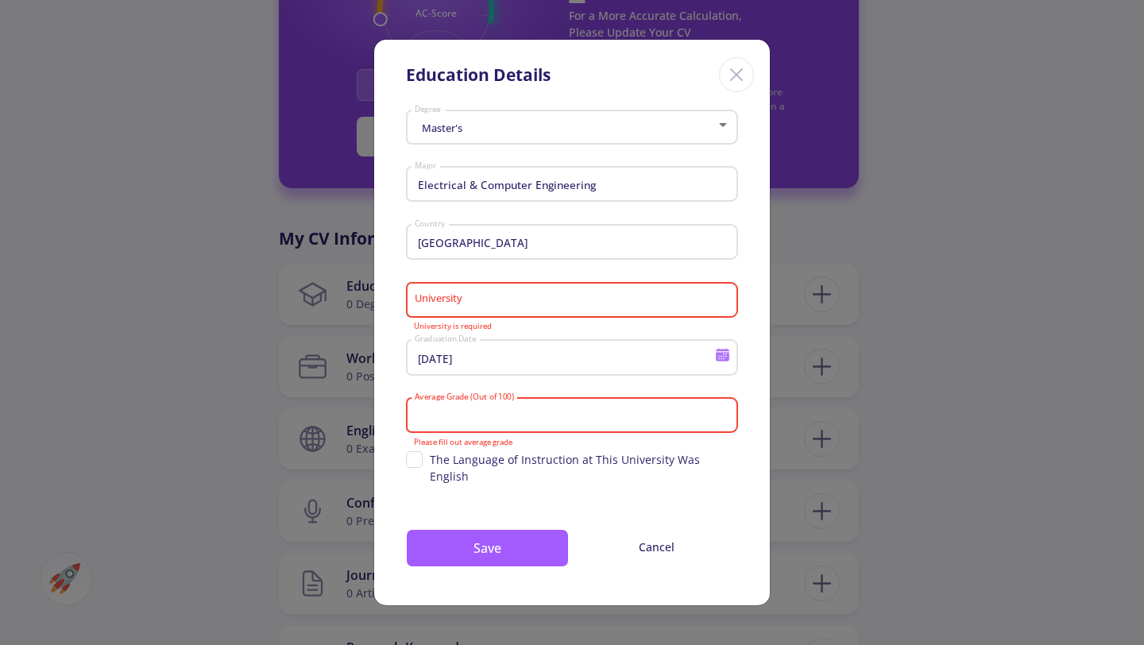
click at [725, 127] on div at bounding box center [723, 125] width 8 height 4
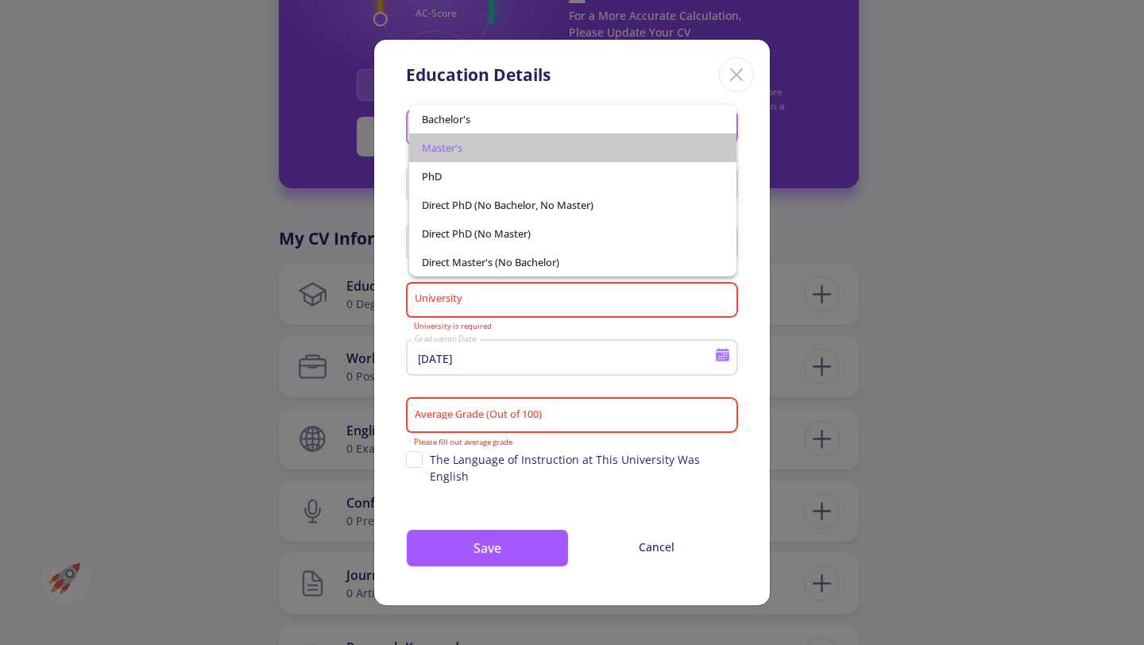
click at [462, 145] on span "Master's" at bounding box center [573, 147] width 303 height 29
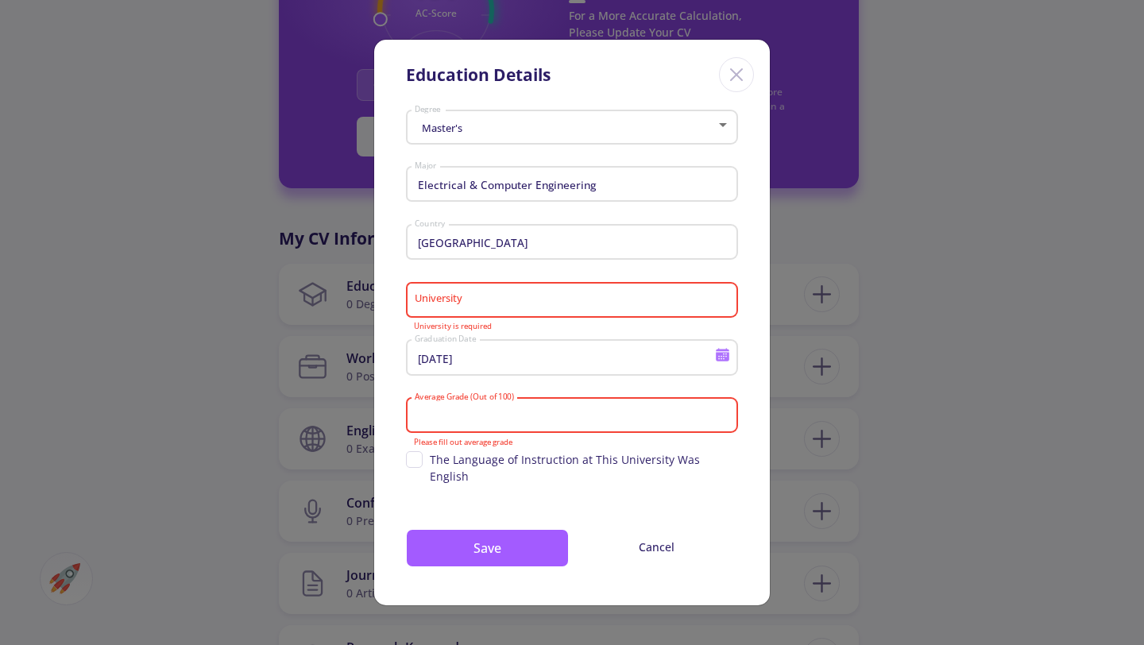
click at [448, 423] on input "Average Grade (Out of 100)" at bounding box center [574, 416] width 321 height 14
type input "3.26"
click at [414, 468] on span "The Language of Instruction at This University Was English" at bounding box center [572, 467] width 332 height 33
click at [414, 462] on input "The Language of Instruction at This University Was English" at bounding box center [411, 456] width 10 height 10
checkbox input "true"
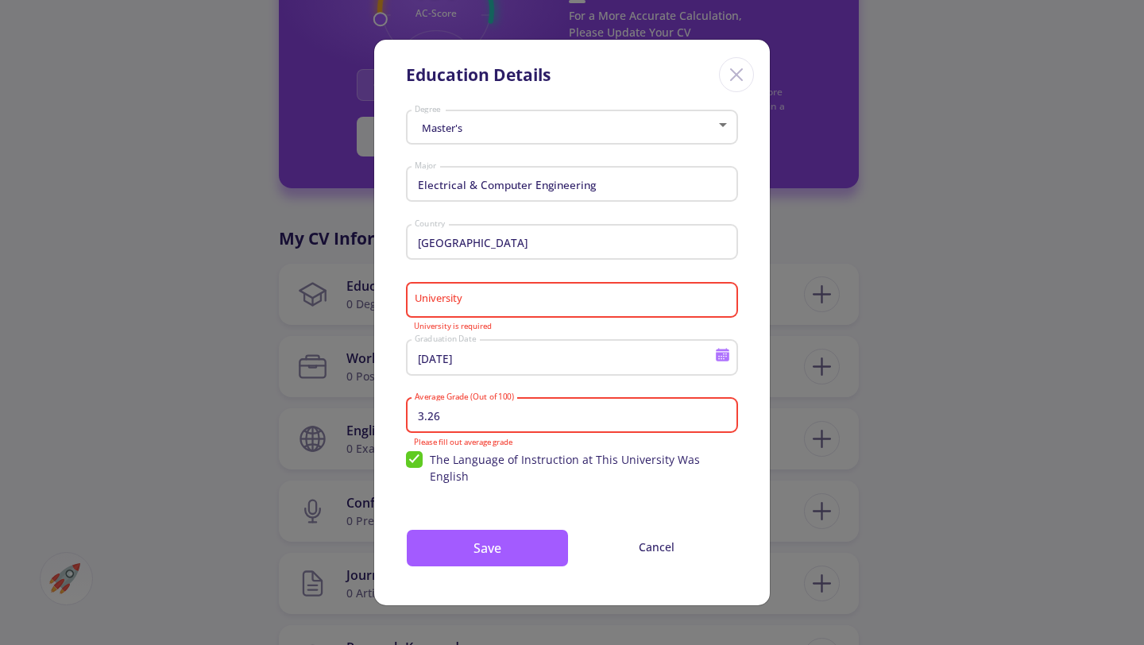
click at [448, 423] on input "3.26" at bounding box center [574, 416] width 321 height 14
type input "3"
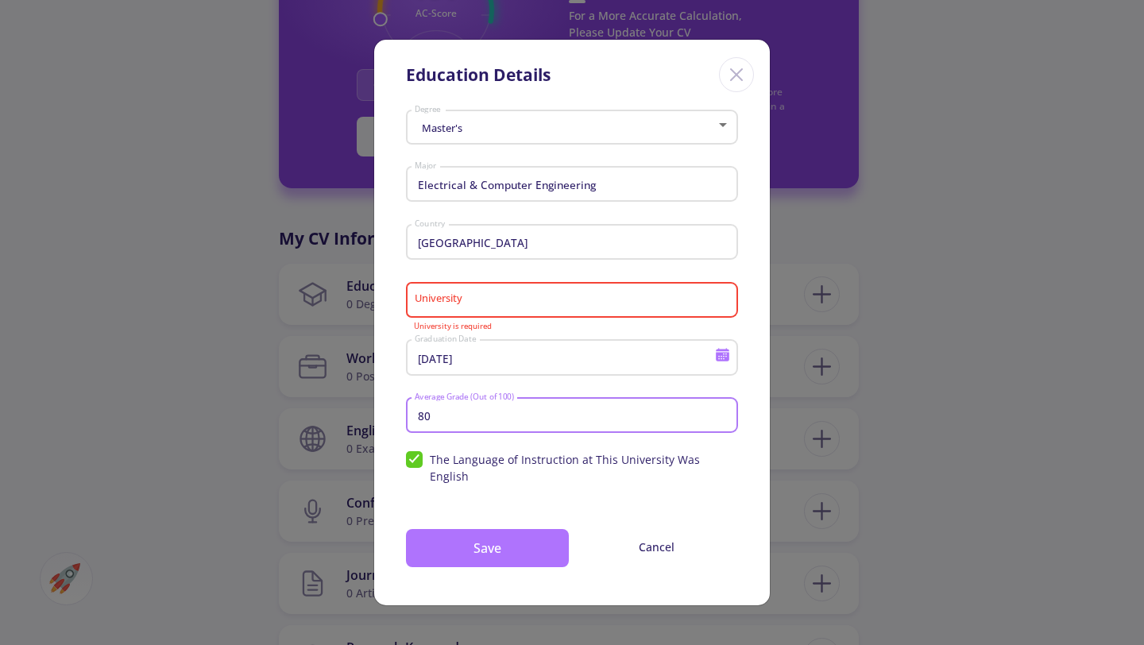
type input "80"
click at [486, 542] on button "Save" at bounding box center [487, 548] width 163 height 38
click at [489, 538] on button "Save" at bounding box center [487, 548] width 163 height 38
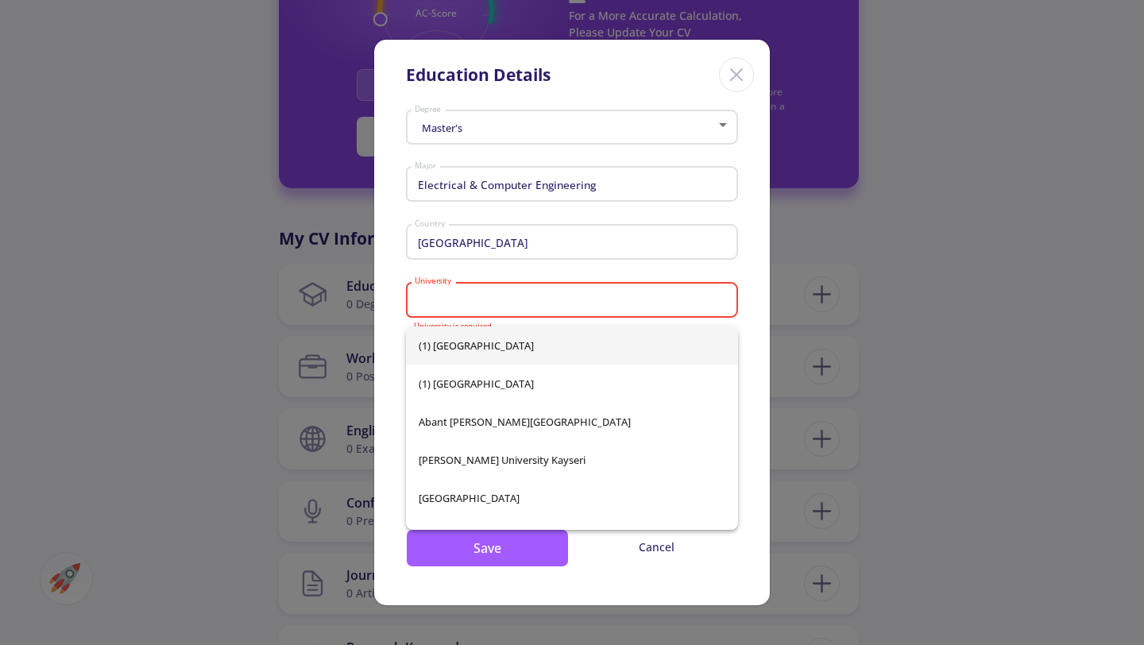
click at [466, 306] on input "University" at bounding box center [574, 301] width 321 height 14
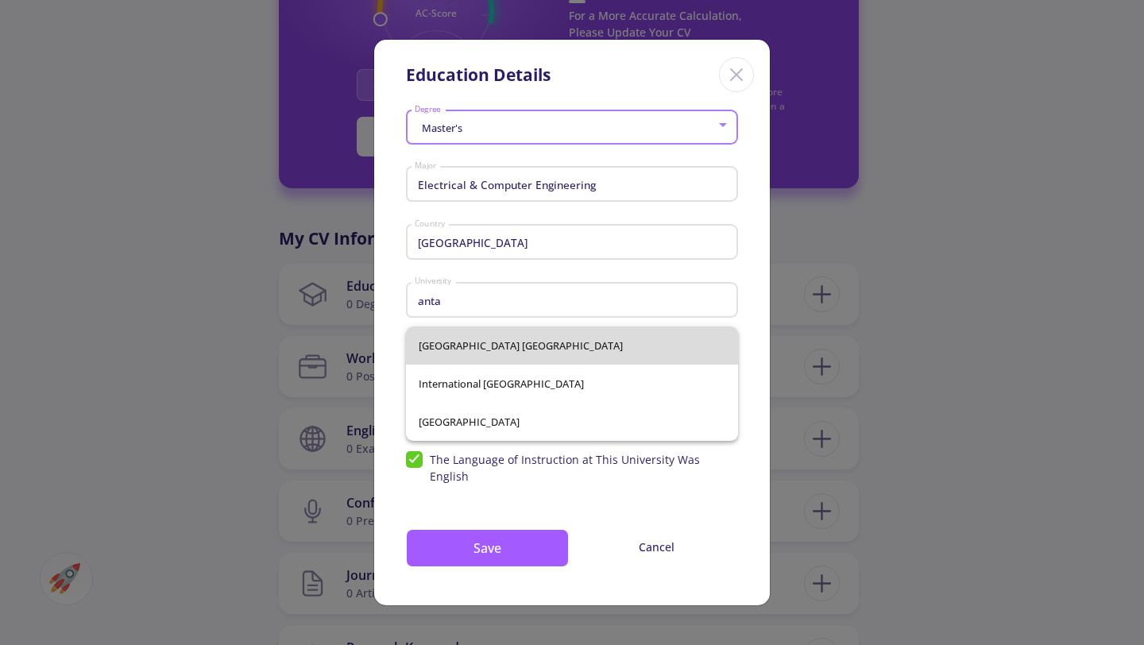
click at [469, 344] on span "[GEOGRAPHIC_DATA] [GEOGRAPHIC_DATA]" at bounding box center [572, 346] width 307 height 38
type input "[GEOGRAPHIC_DATA] [GEOGRAPHIC_DATA]"
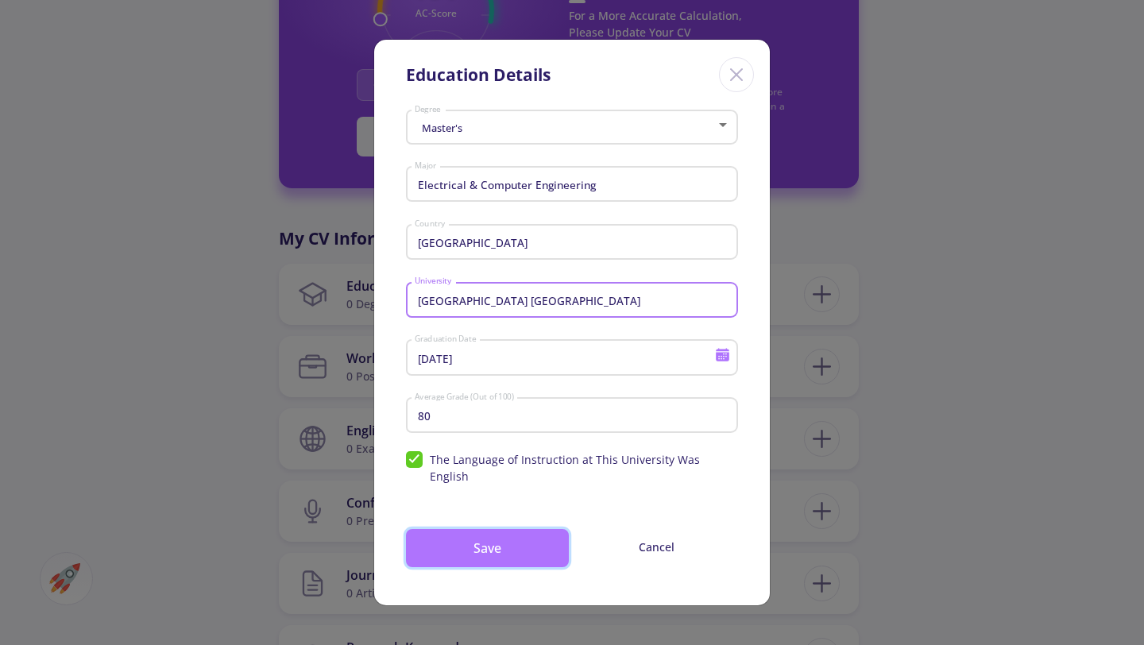
click at [496, 547] on button "Save" at bounding box center [487, 548] width 163 height 38
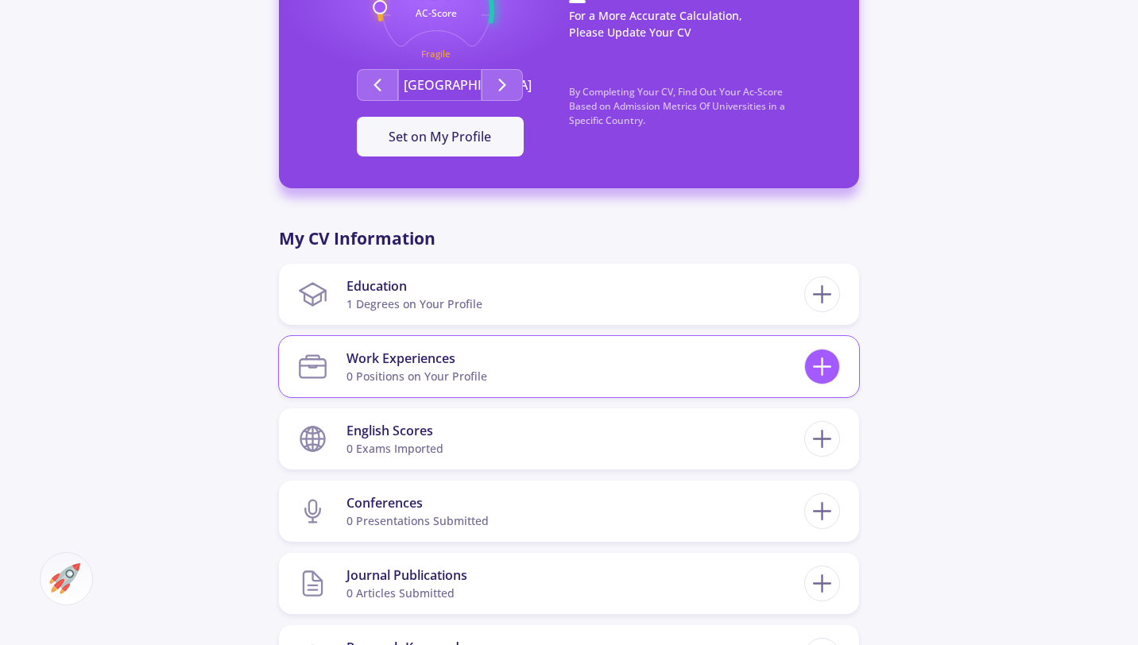
click at [819, 367] on line at bounding box center [822, 367] width 17 height 0
checkbox input "false"
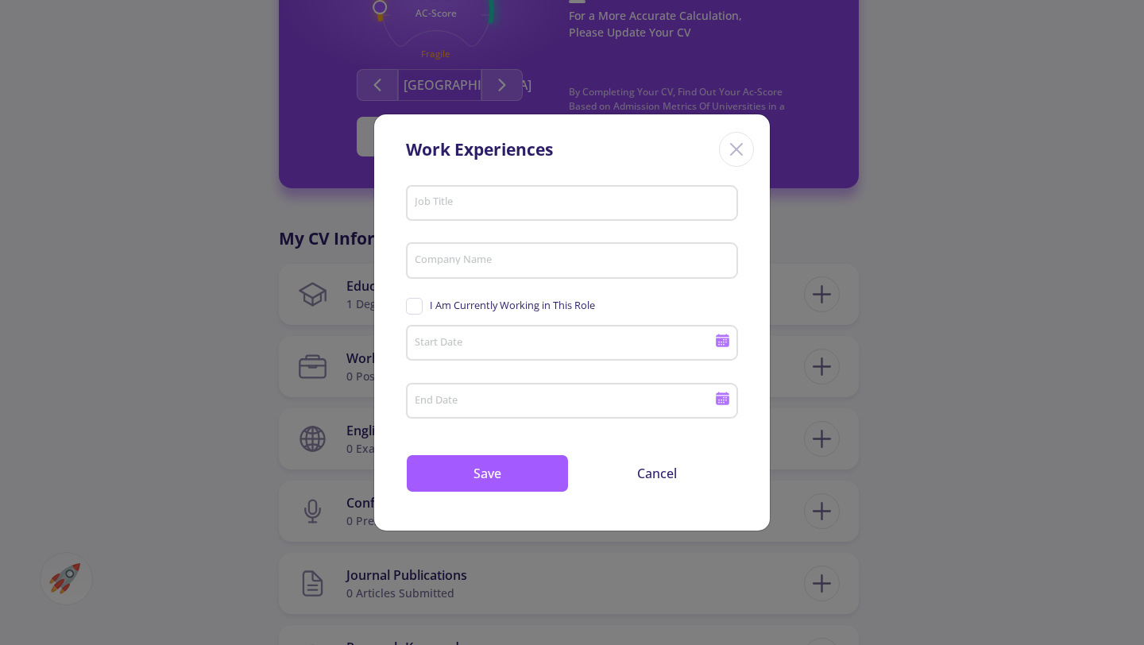
click at [454, 207] on input "Job Title" at bounding box center [574, 203] width 321 height 14
type input "t"
click at [478, 206] on input "data enteri" at bounding box center [574, 203] width 321 height 14
click at [462, 206] on input "data entari" at bounding box center [574, 203] width 321 height 14
click at [489, 196] on input "data entari" at bounding box center [574, 203] width 321 height 14
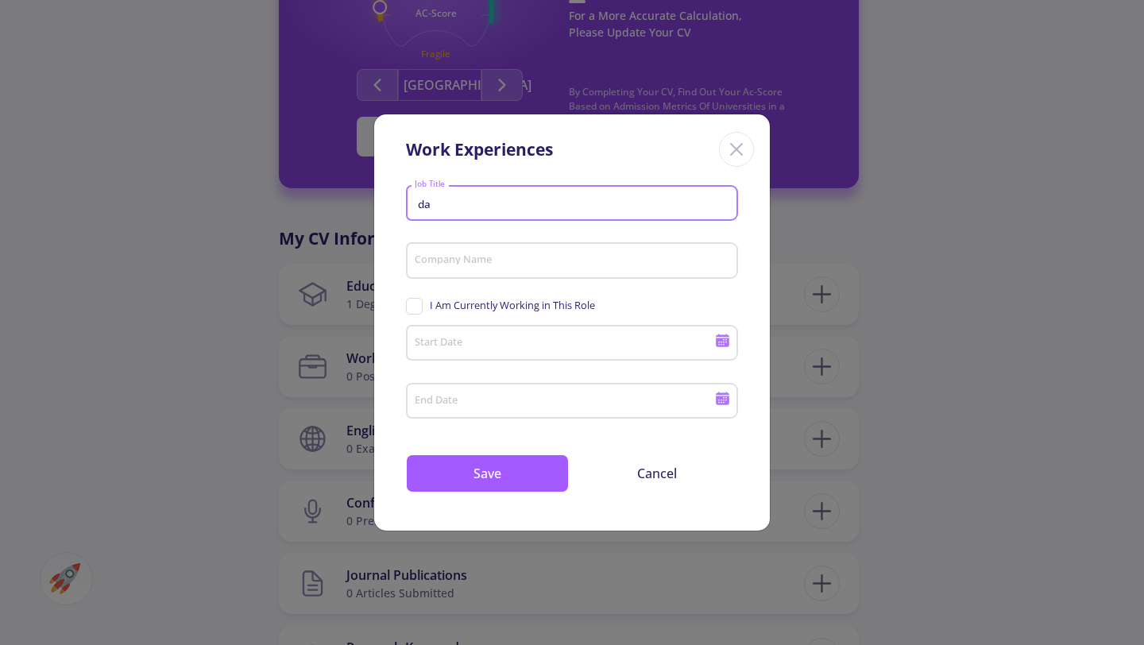
type input "d"
type input "Data entery"
click at [556, 282] on div "Company Name" at bounding box center [572, 265] width 332 height 52
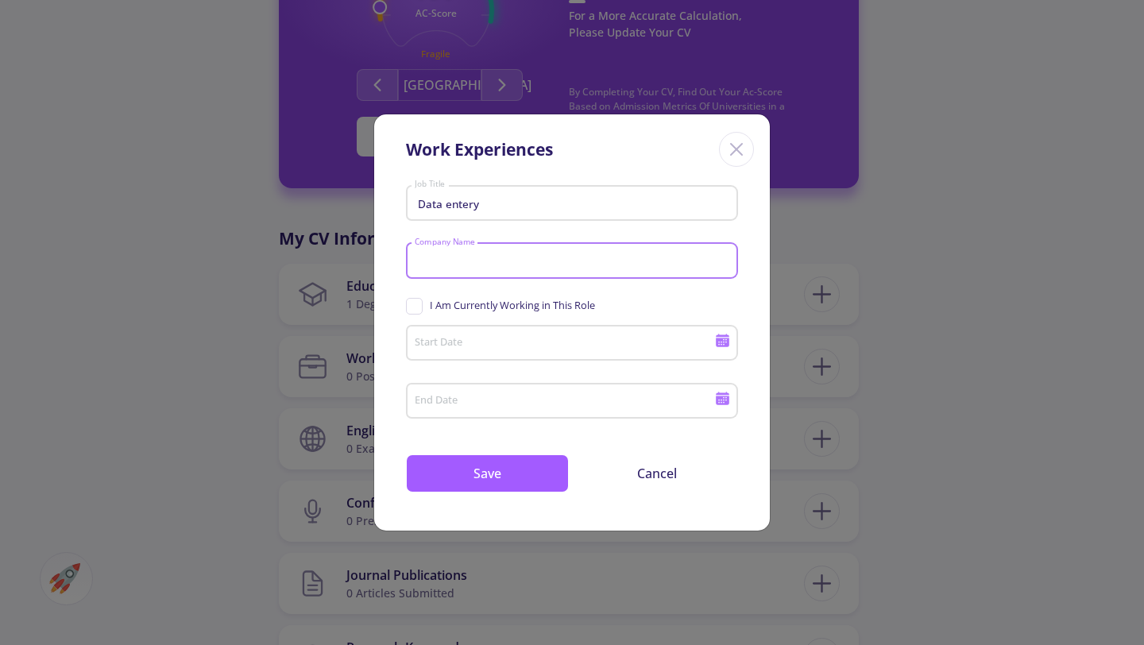
click at [443, 262] on input "Company Name" at bounding box center [574, 261] width 321 height 14
type input "Tandans"
click at [480, 347] on input "Start Date" at bounding box center [567, 344] width 306 height 14
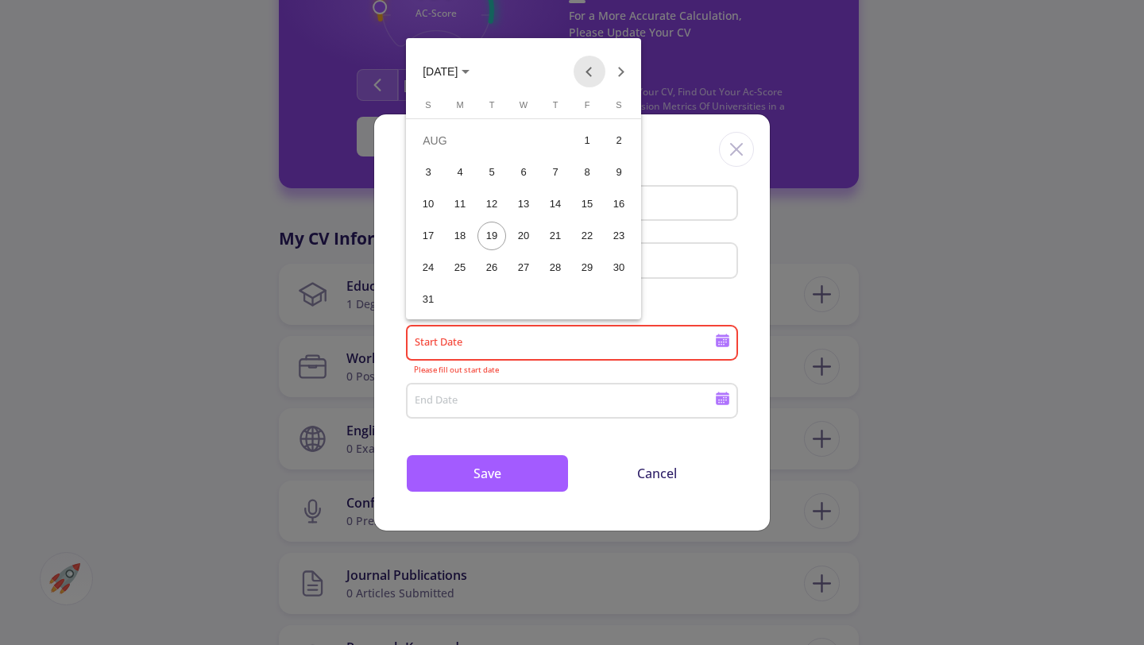
click at [589, 72] on button "Previous month" at bounding box center [590, 72] width 32 height 32
click at [470, 67] on span "[DATE]" at bounding box center [446, 70] width 47 height 13
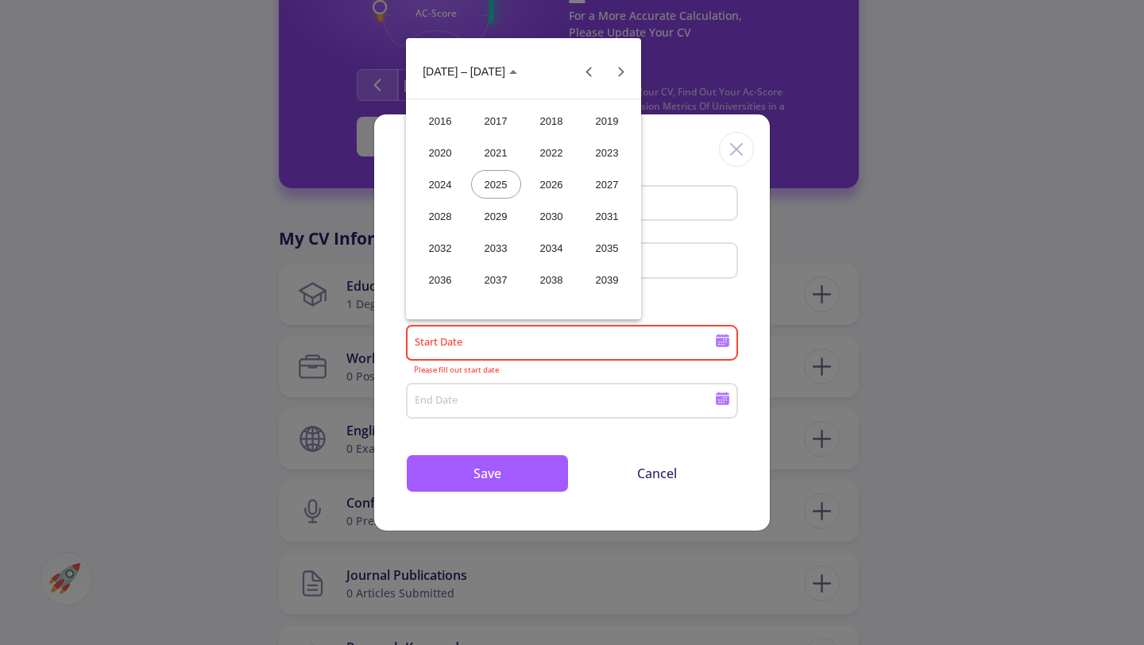
click at [494, 157] on div "2021" at bounding box center [496, 152] width 50 height 29
click at [439, 145] on div "JAN" at bounding box center [441, 152] width 50 height 29
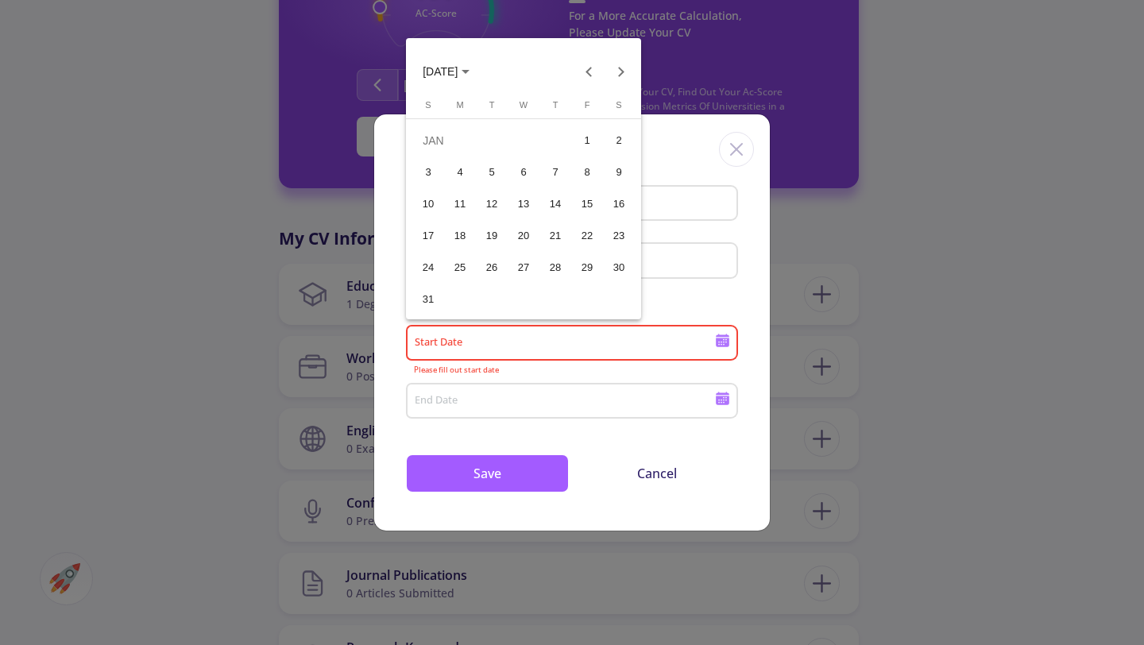
click at [585, 145] on div "1" at bounding box center [587, 140] width 29 height 29
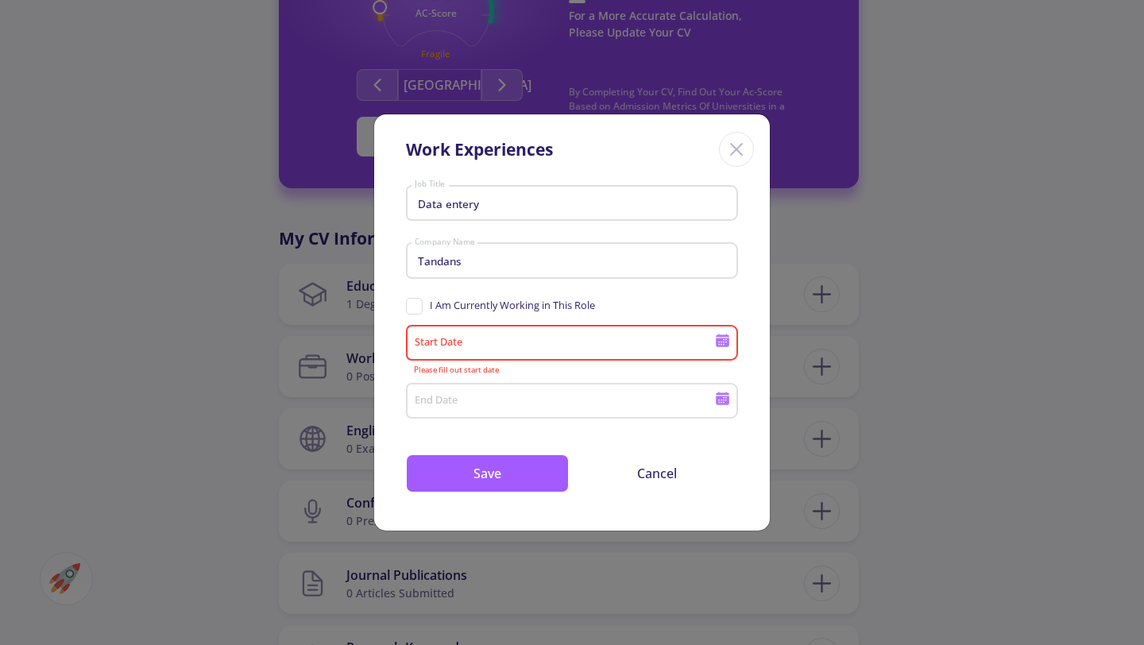
type input "[DATE]"
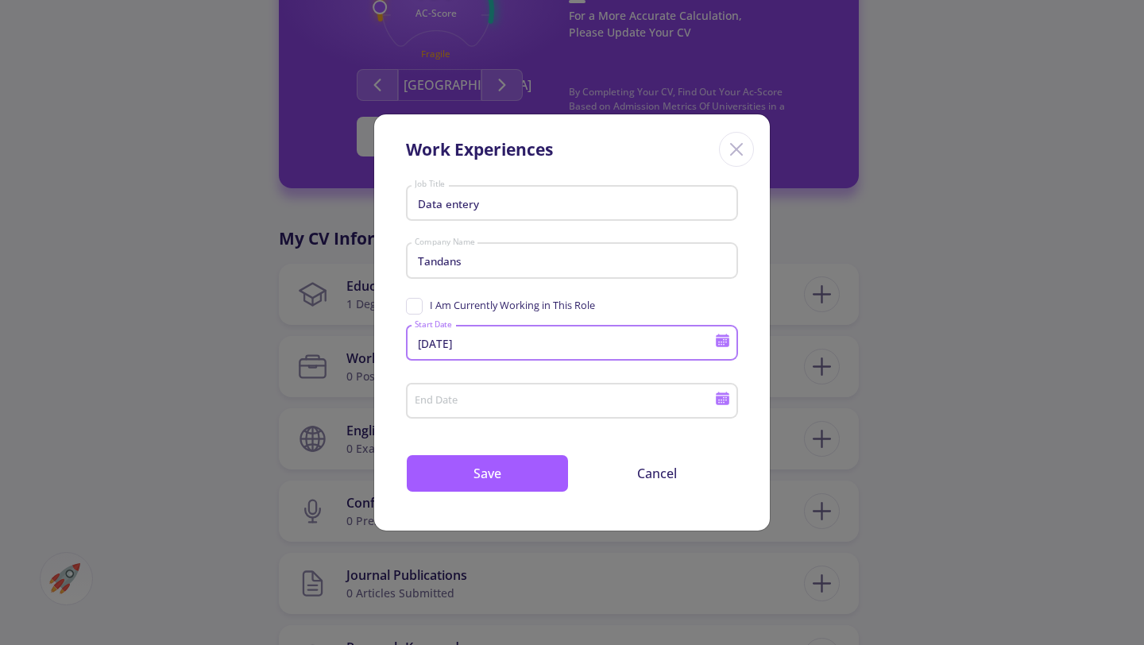
click at [456, 404] on input "End Date" at bounding box center [567, 402] width 306 height 14
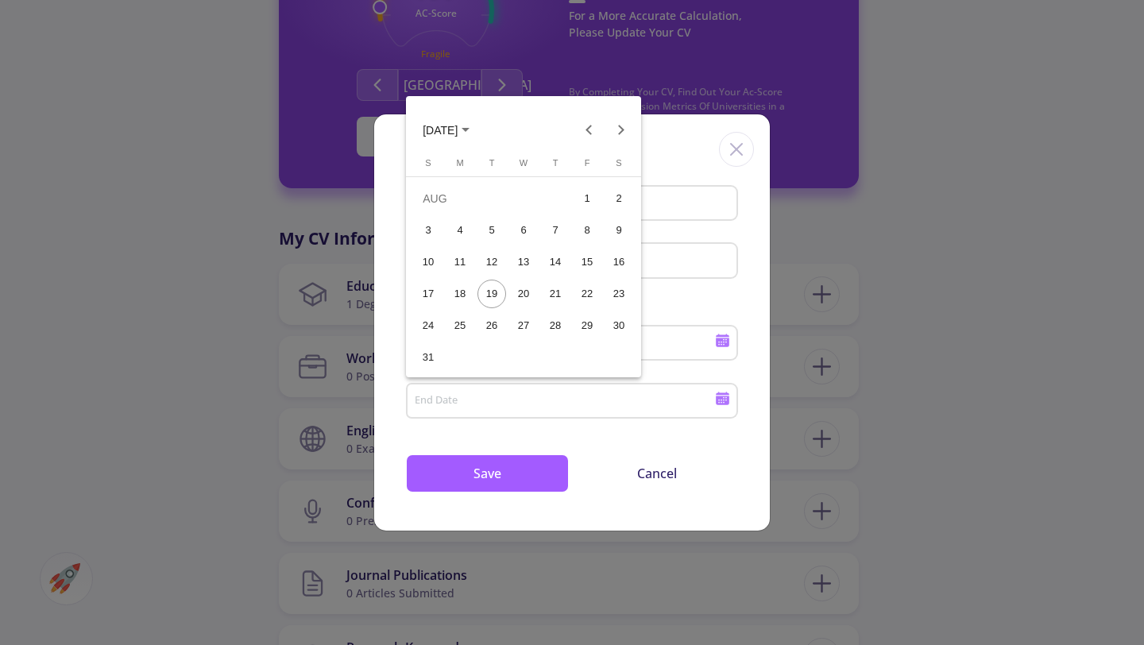
click at [458, 129] on span "[DATE]" at bounding box center [440, 130] width 35 height 13
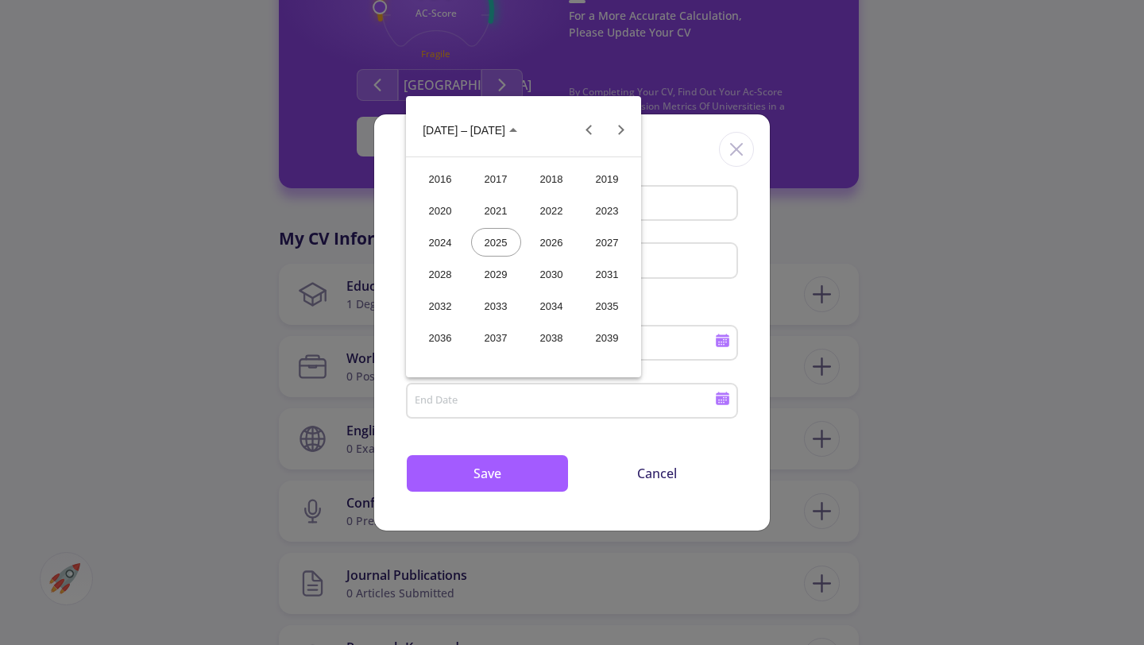
click at [553, 211] on div "2022" at bounding box center [552, 210] width 50 height 29
click at [439, 212] on div "JAN" at bounding box center [441, 210] width 50 height 29
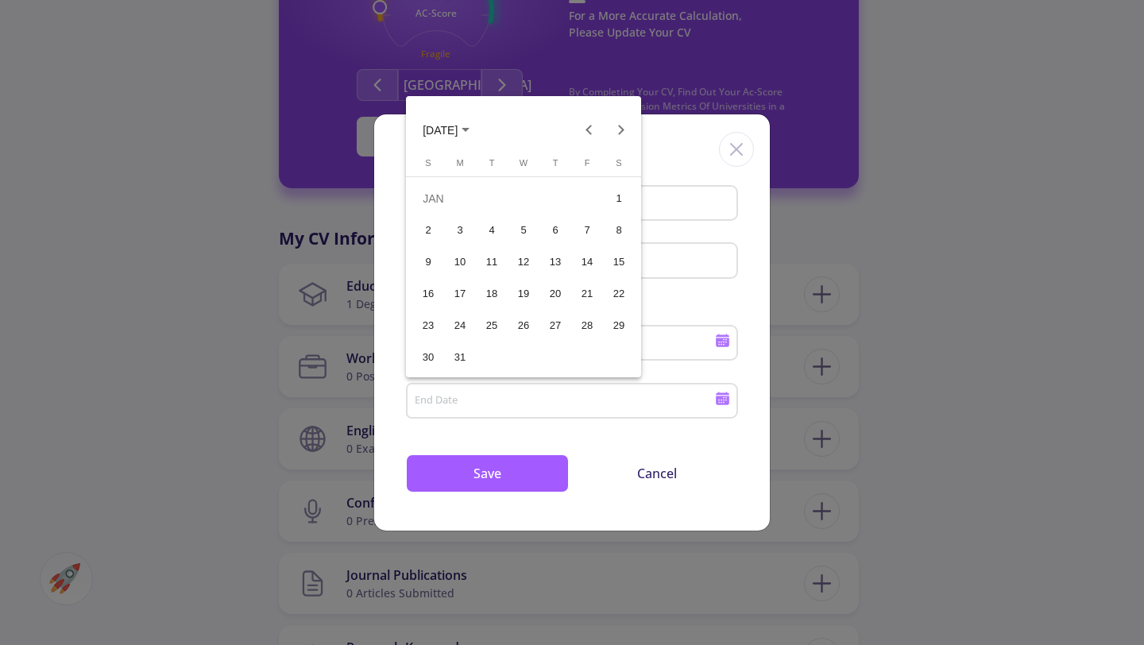
click at [485, 475] on div at bounding box center [572, 322] width 1144 height 645
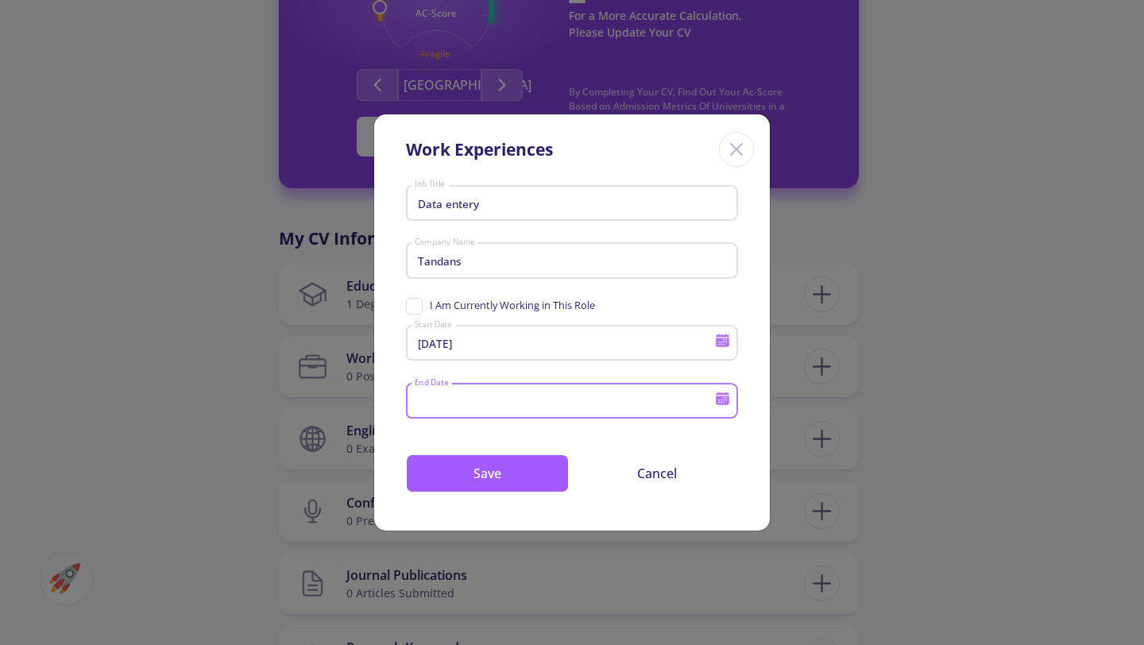
click at [594, 400] on input "End Date" at bounding box center [567, 402] width 306 height 14
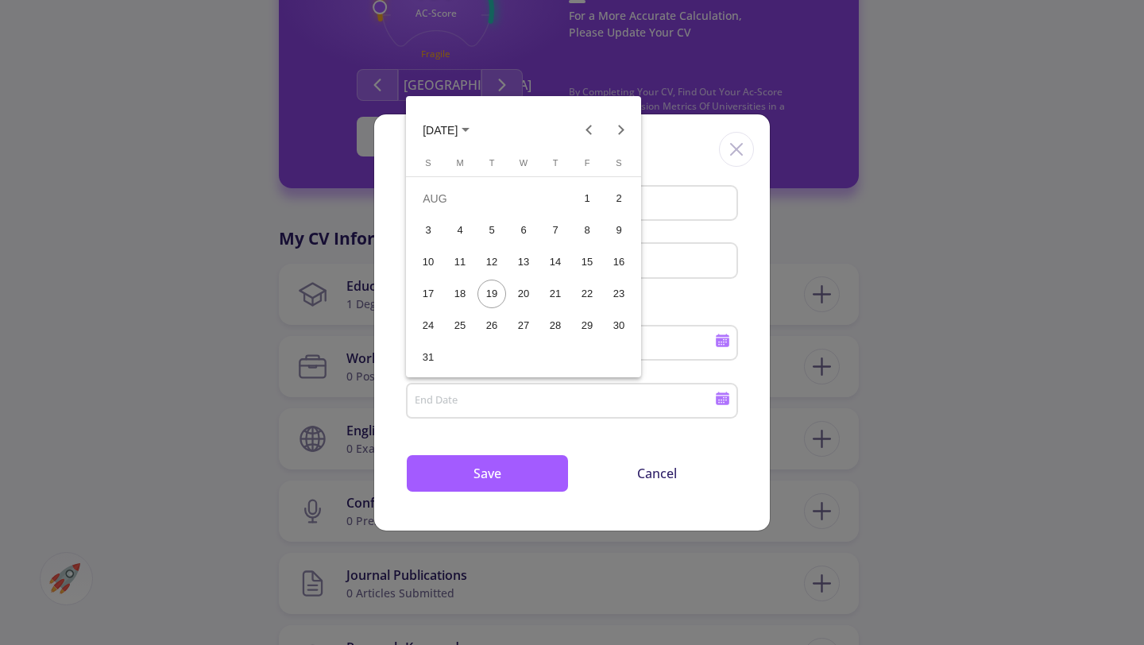
click at [470, 131] on icon "Choose month and year" at bounding box center [466, 130] width 8 height 4
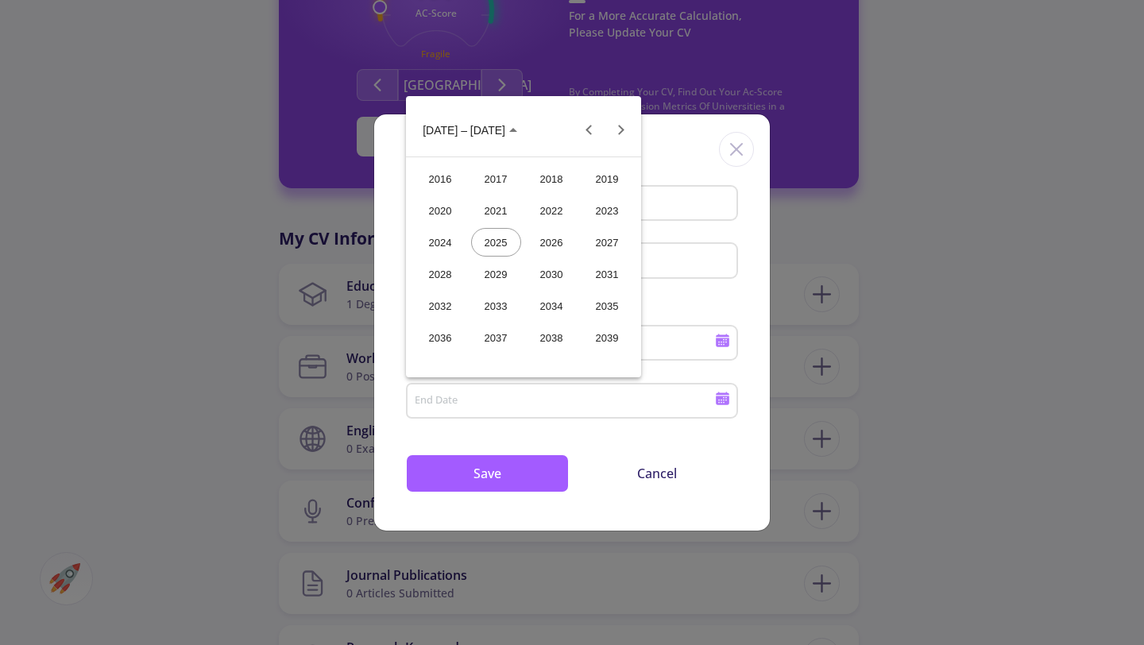
click at [547, 213] on div "2022" at bounding box center [552, 210] width 50 height 29
click at [437, 215] on div "JAN" at bounding box center [441, 210] width 50 height 29
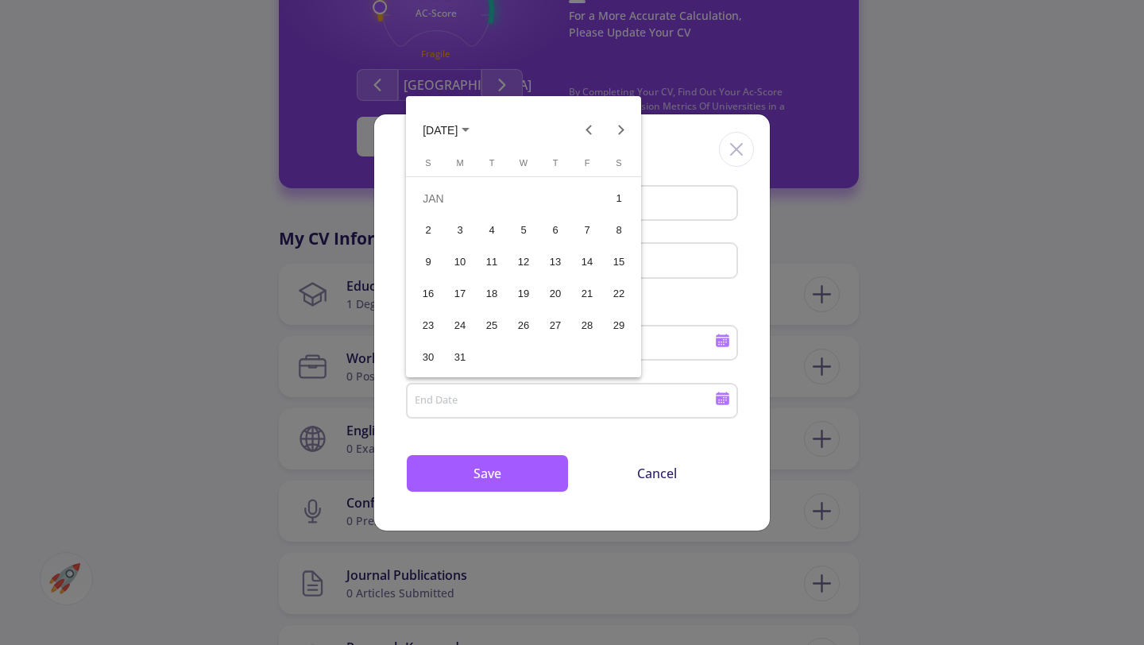
click at [621, 195] on div "1" at bounding box center [619, 198] width 29 height 29
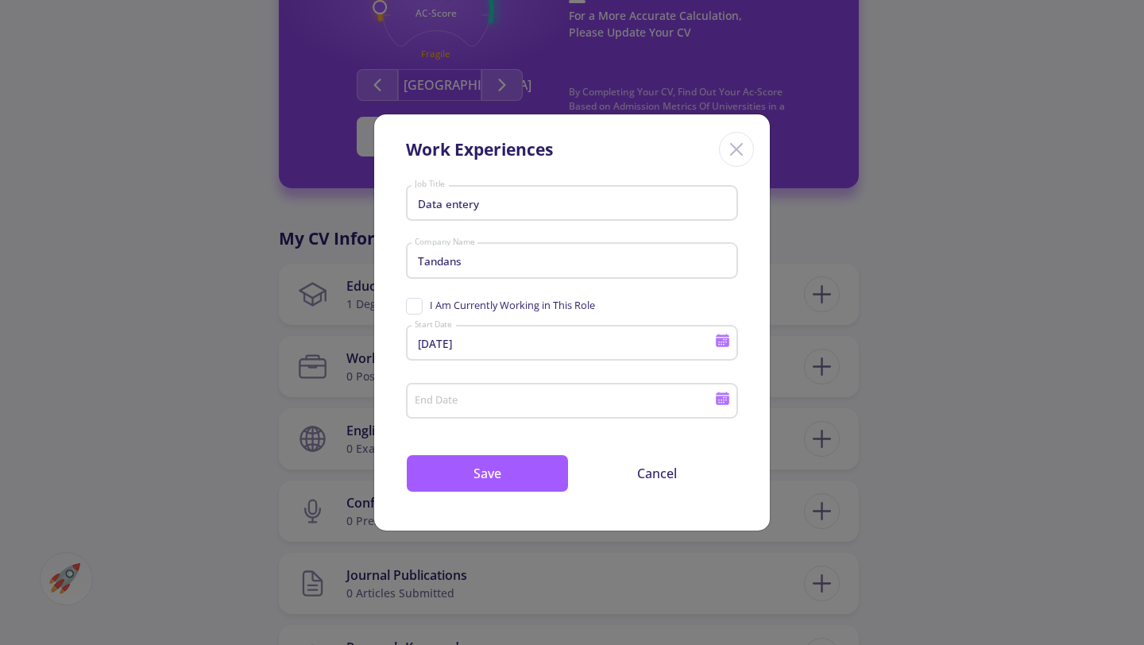
type input "[DATE]"
click at [489, 474] on button "Save" at bounding box center [487, 473] width 163 height 38
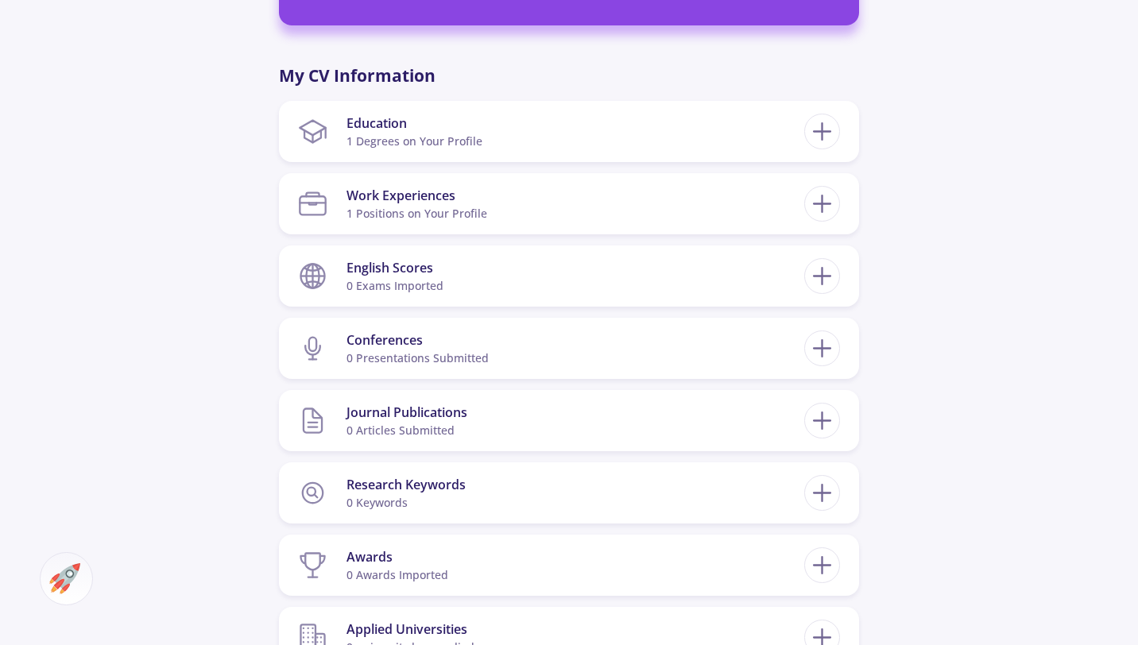
scroll to position [698, 0]
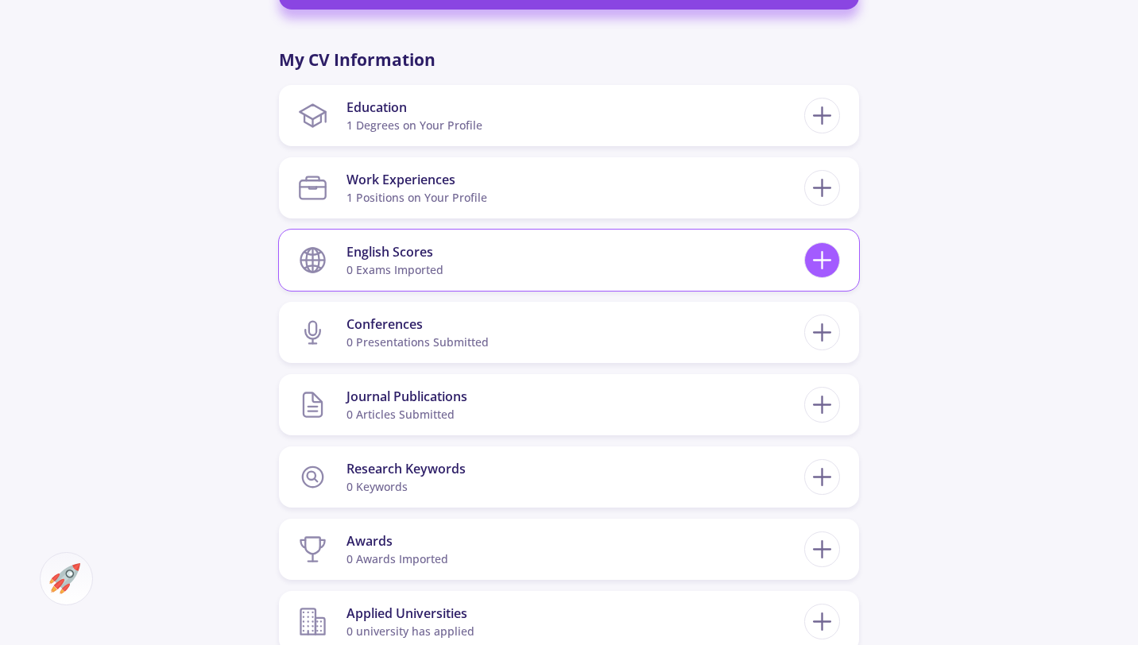
click at [814, 258] on icon at bounding box center [821, 260] width 29 height 29
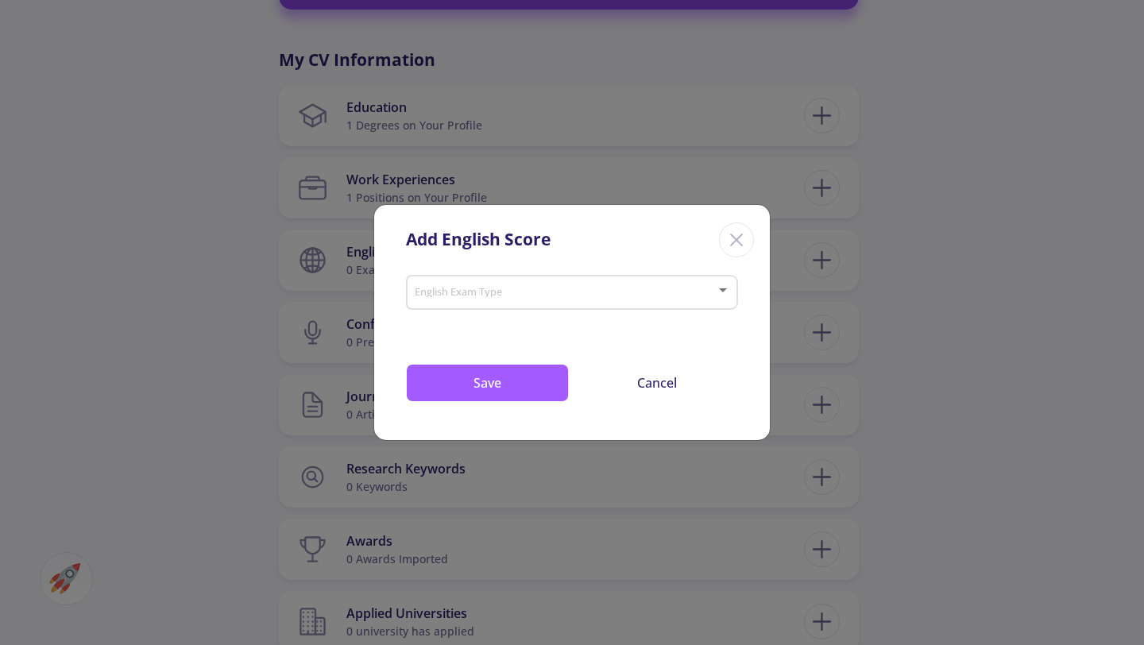
click at [733, 292] on div "English Exam Type" at bounding box center [572, 289] width 332 height 40
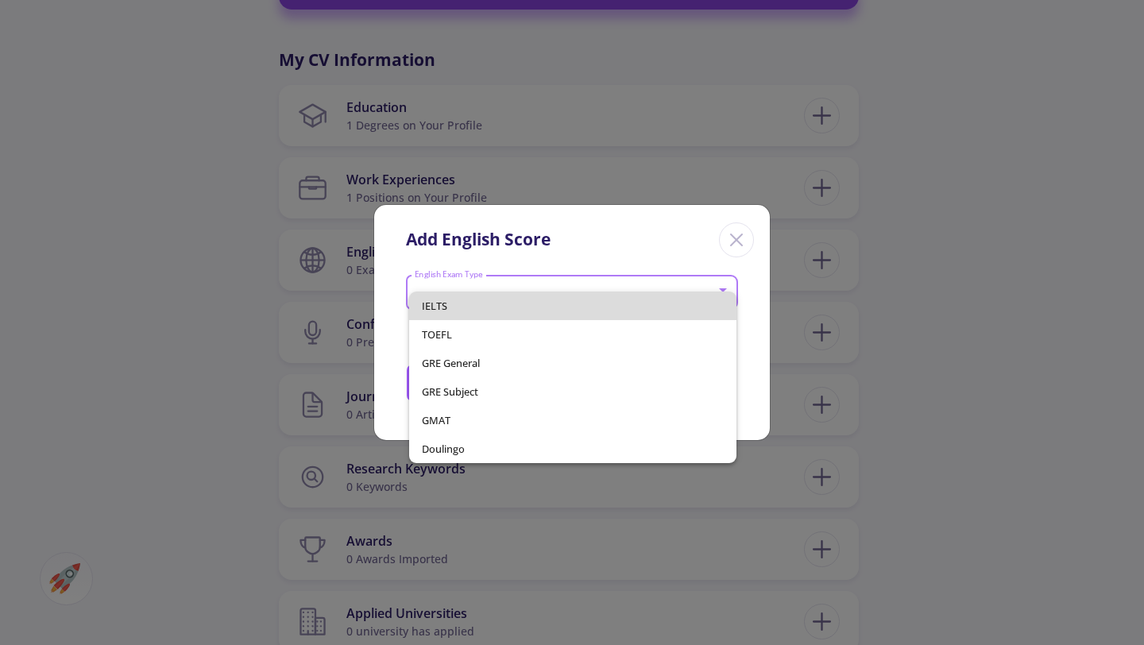
click at [458, 301] on span "IELTS" at bounding box center [573, 306] width 303 height 29
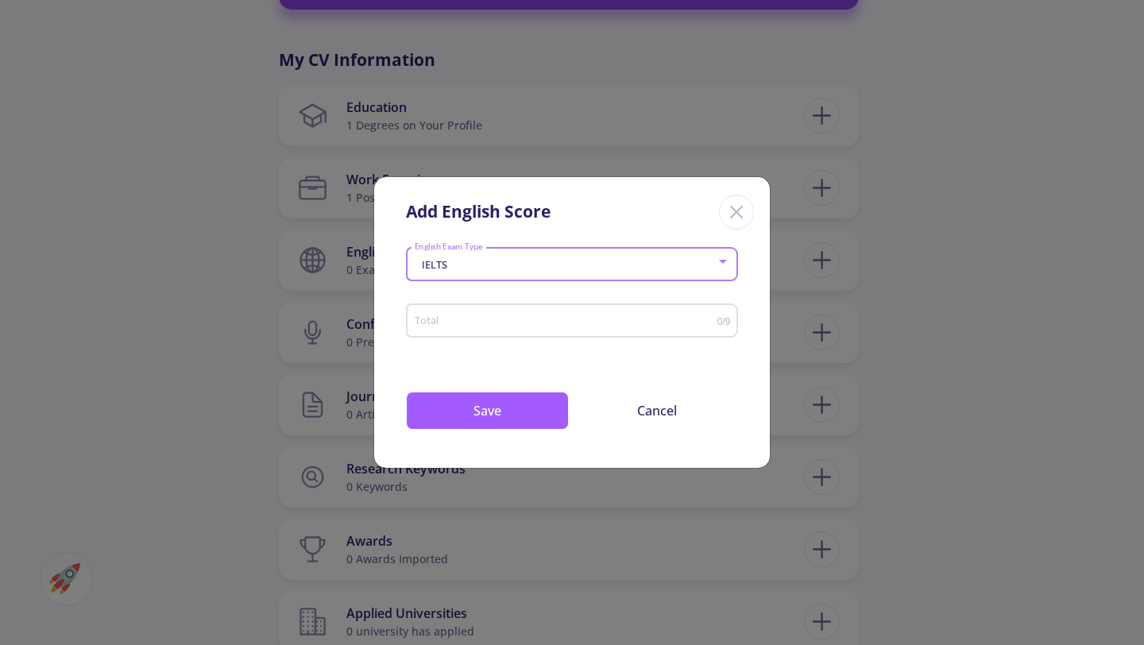
click at [447, 319] on input "Total" at bounding box center [566, 321] width 304 height 12
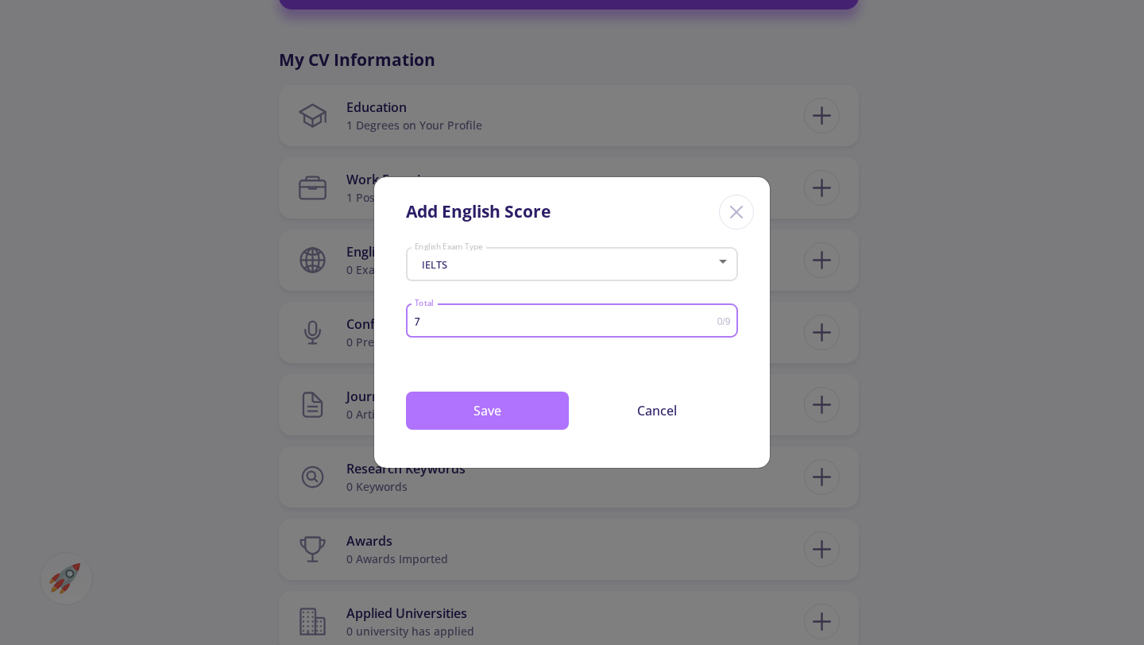
type input "7"
click at [490, 408] on button "Save" at bounding box center [487, 411] width 163 height 38
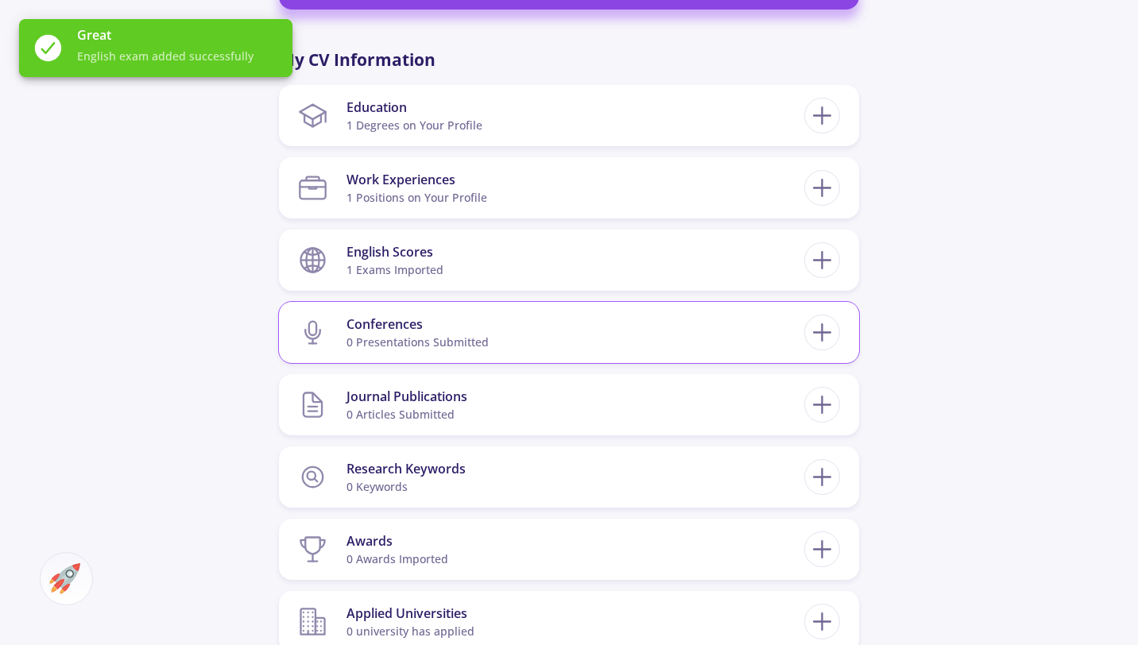
click at [547, 333] on section "Conferences 0 presentations submitted" at bounding box center [551, 332] width 506 height 48
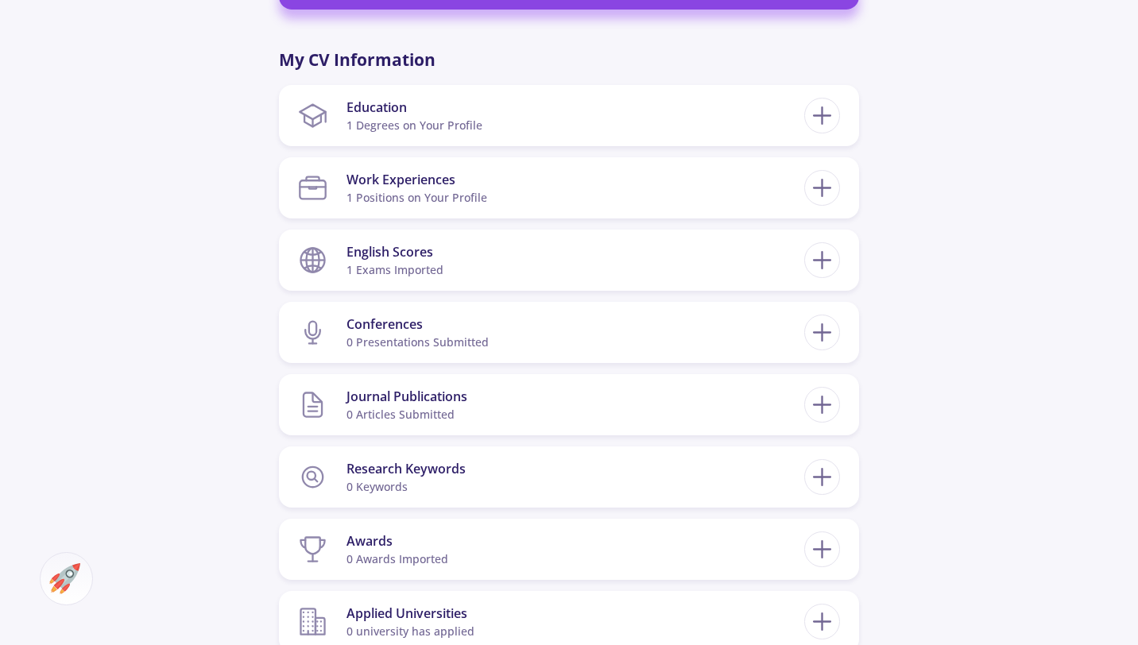
drag, startPoint x: 1143, startPoint y: 379, endPoint x: 1143, endPoint y: 309, distance: 69.9
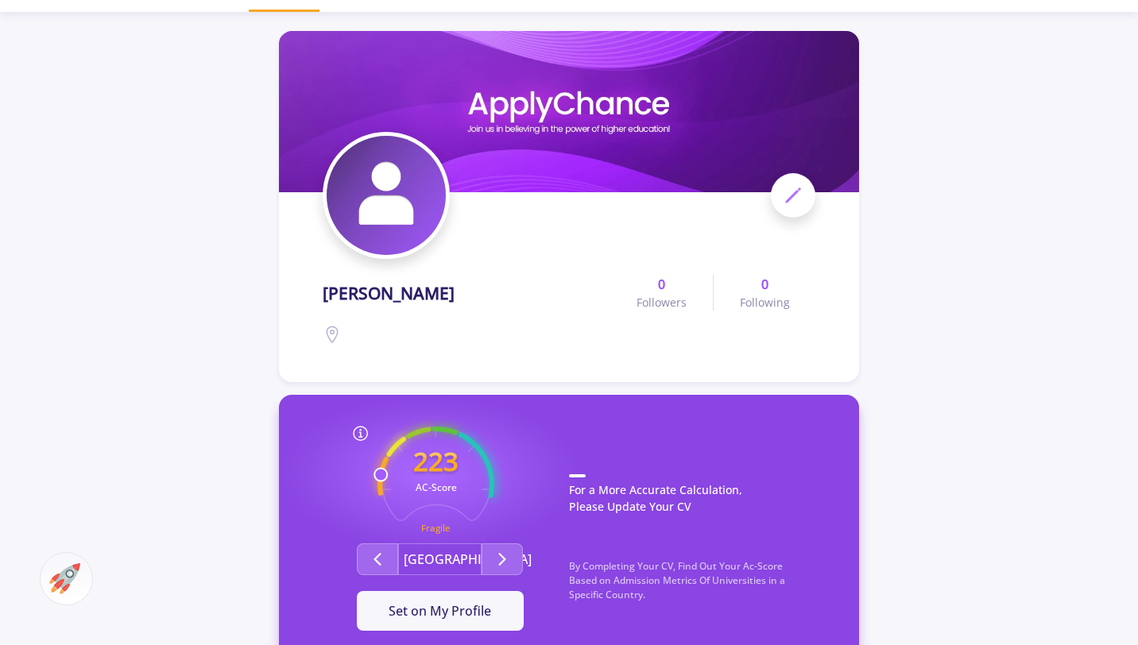
scroll to position [0, 0]
